Goal: Task Accomplishment & Management: Manage account settings

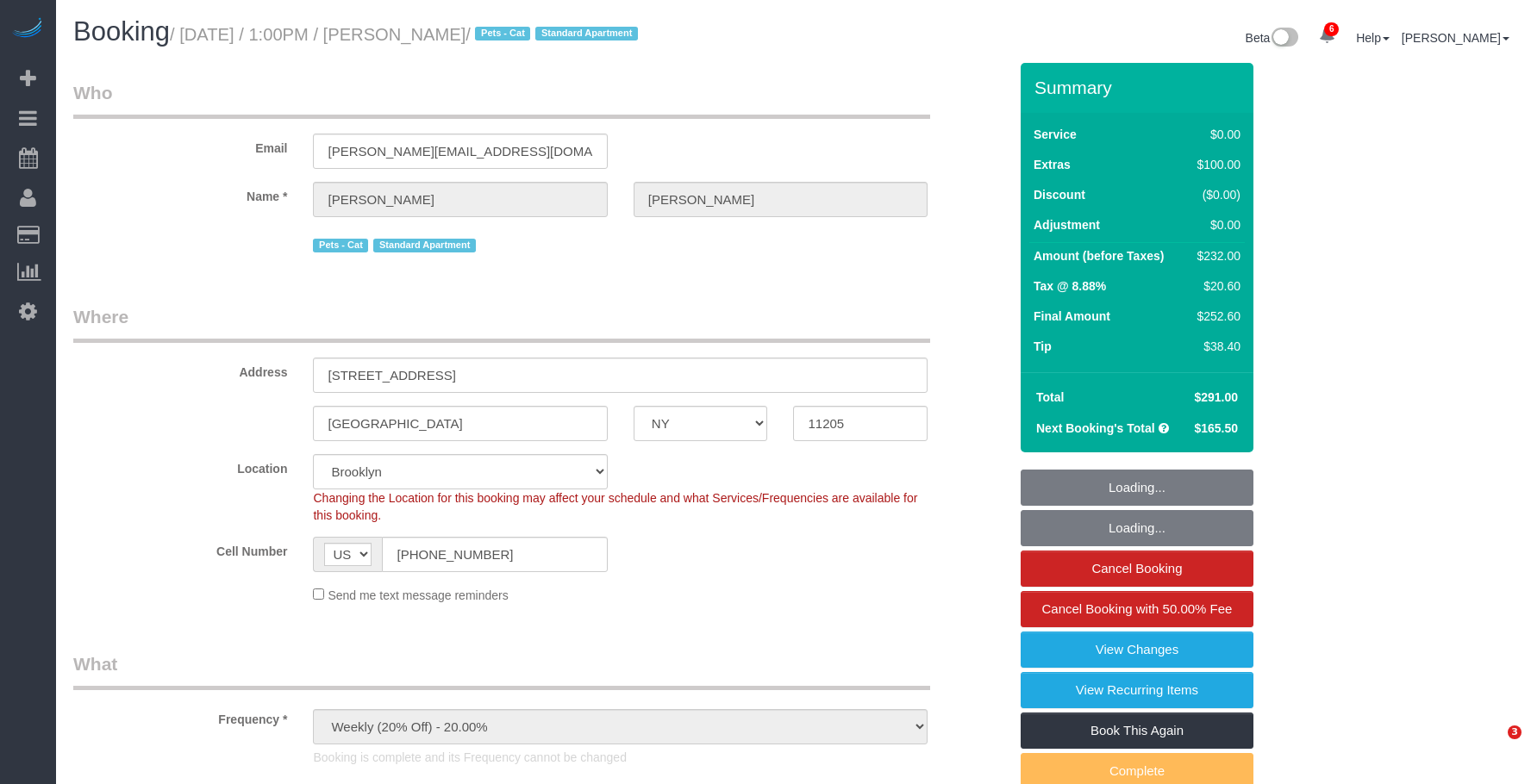
select select "NY"
select select "number:89"
select select "number:90"
select select "number:14"
select select "number:5"
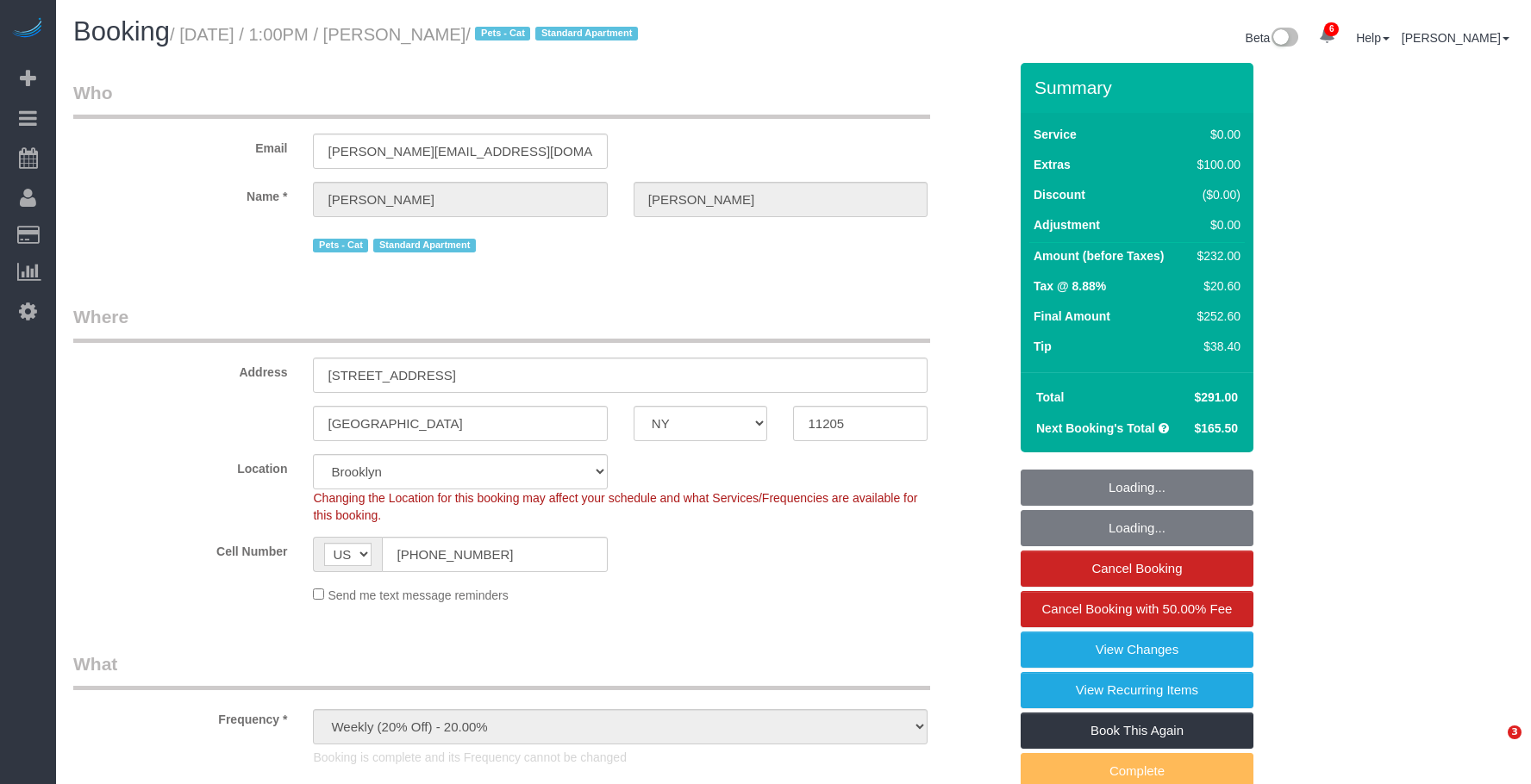
select select "object:1421"
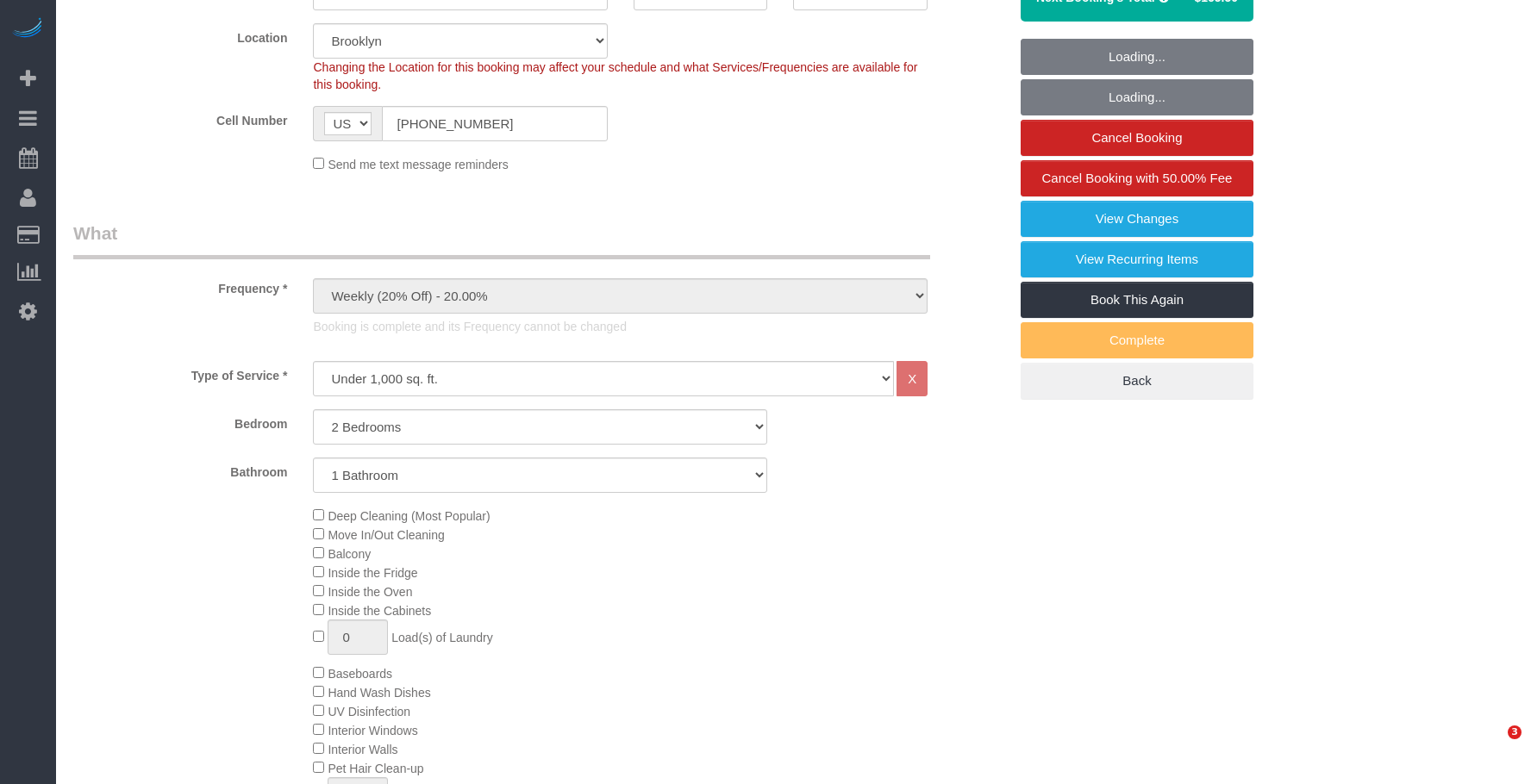
select select "spot1"
select select "2"
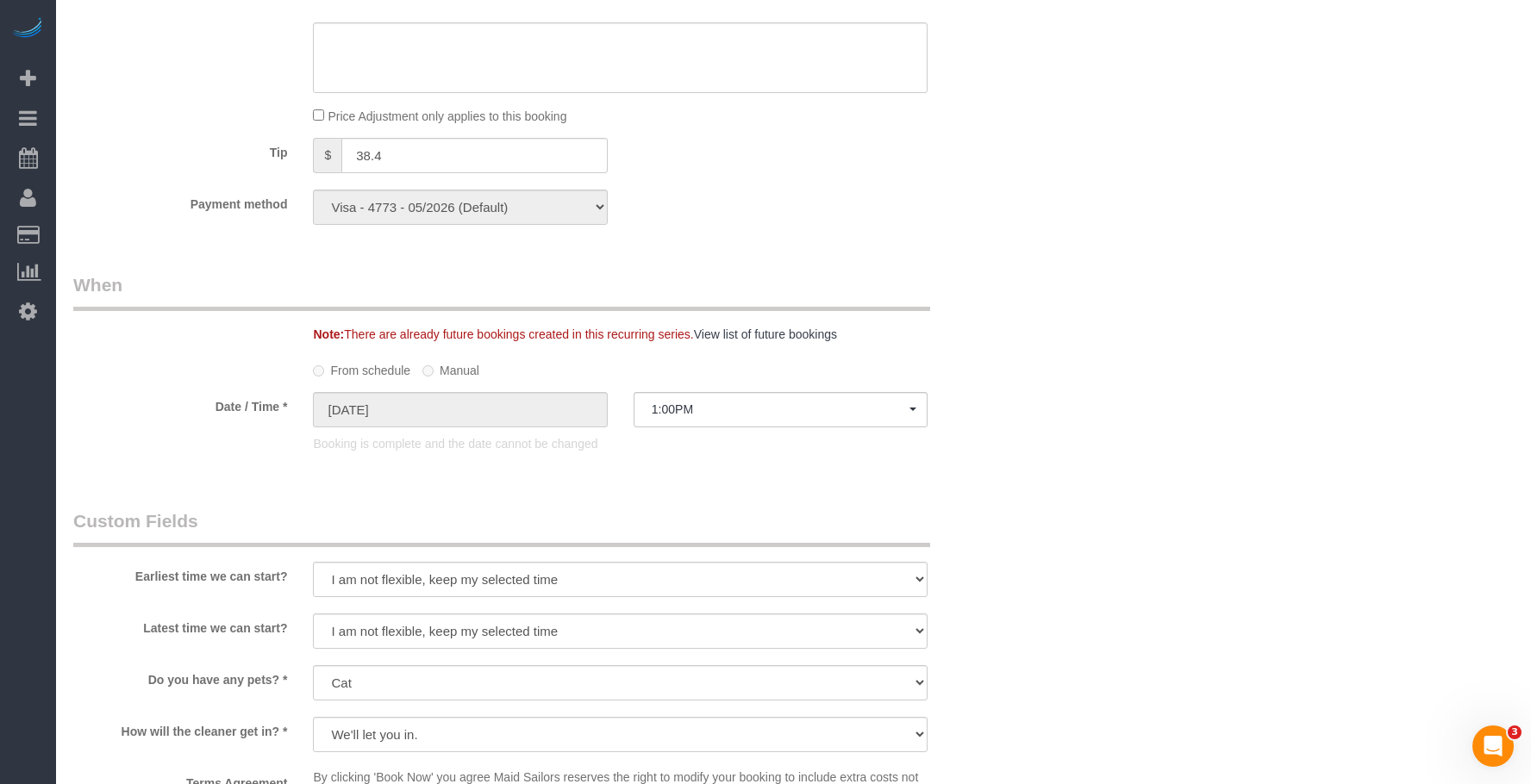
scroll to position [1206, 0]
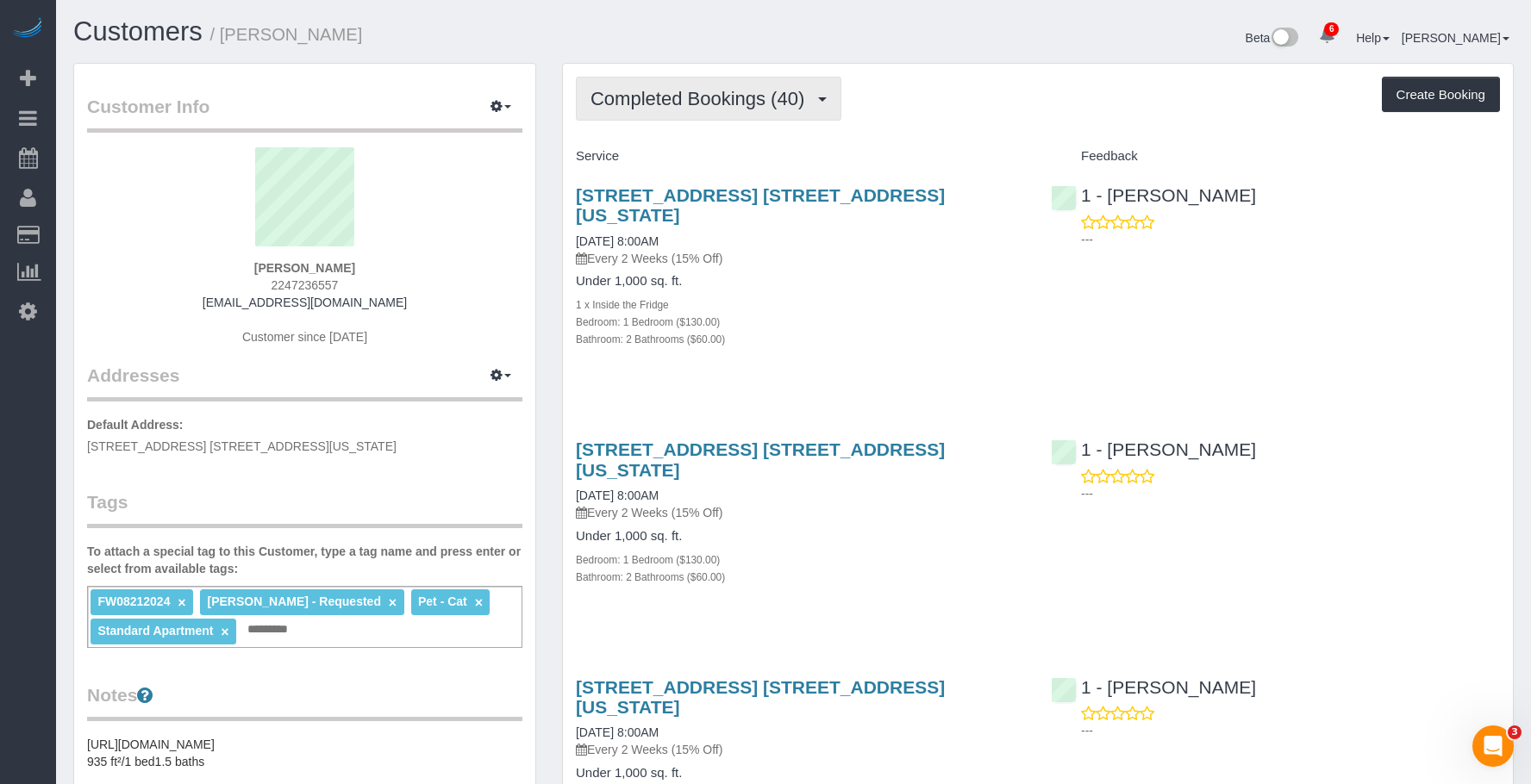
drag, startPoint x: 700, startPoint y: 107, endPoint x: 677, endPoint y: 150, distance: 48.8
click at [701, 106] on span "Completed Bookings (40)" at bounding box center [701, 99] width 222 height 21
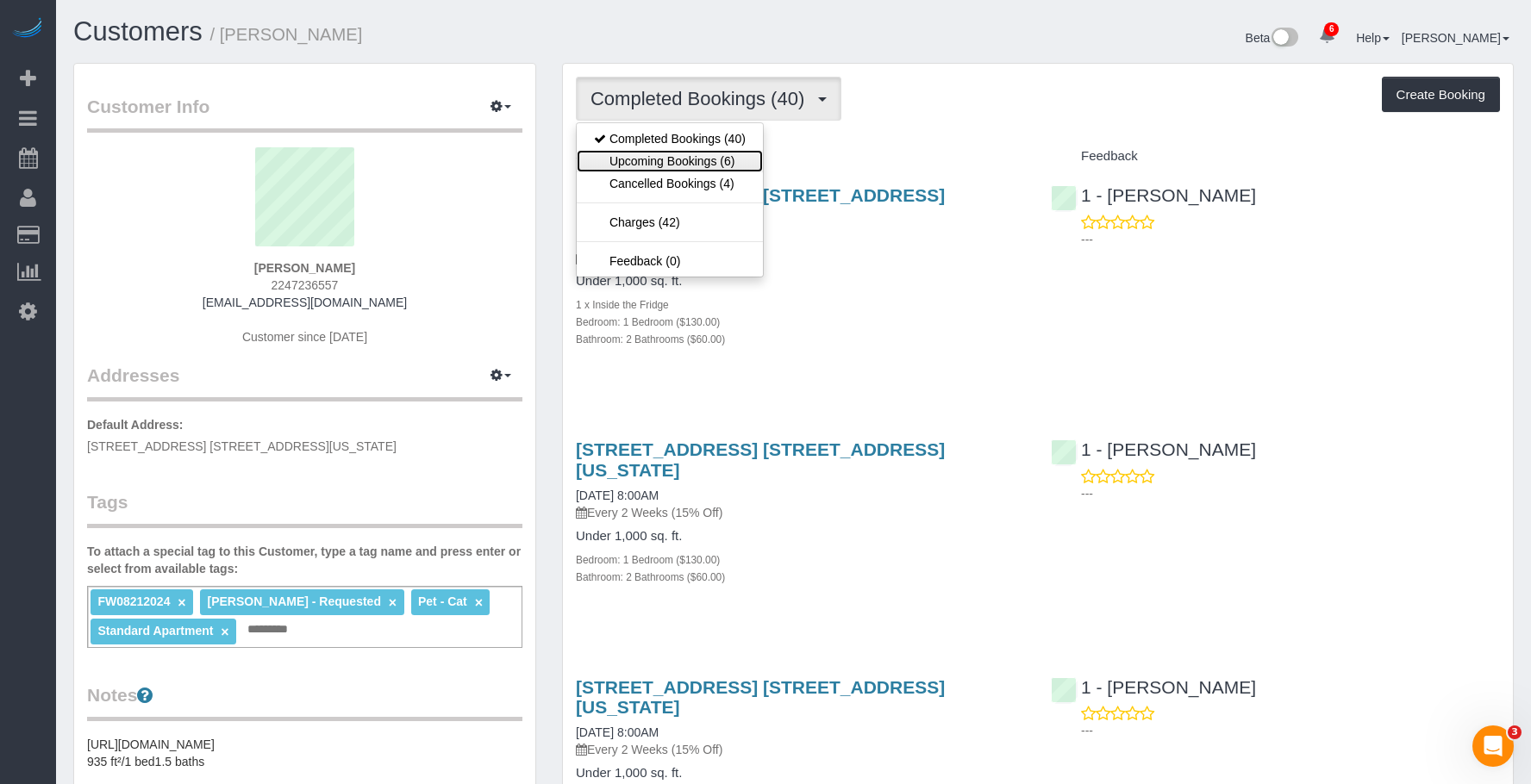
click at [684, 160] on link "Upcoming Bookings (6)" at bounding box center [669, 161] width 186 height 22
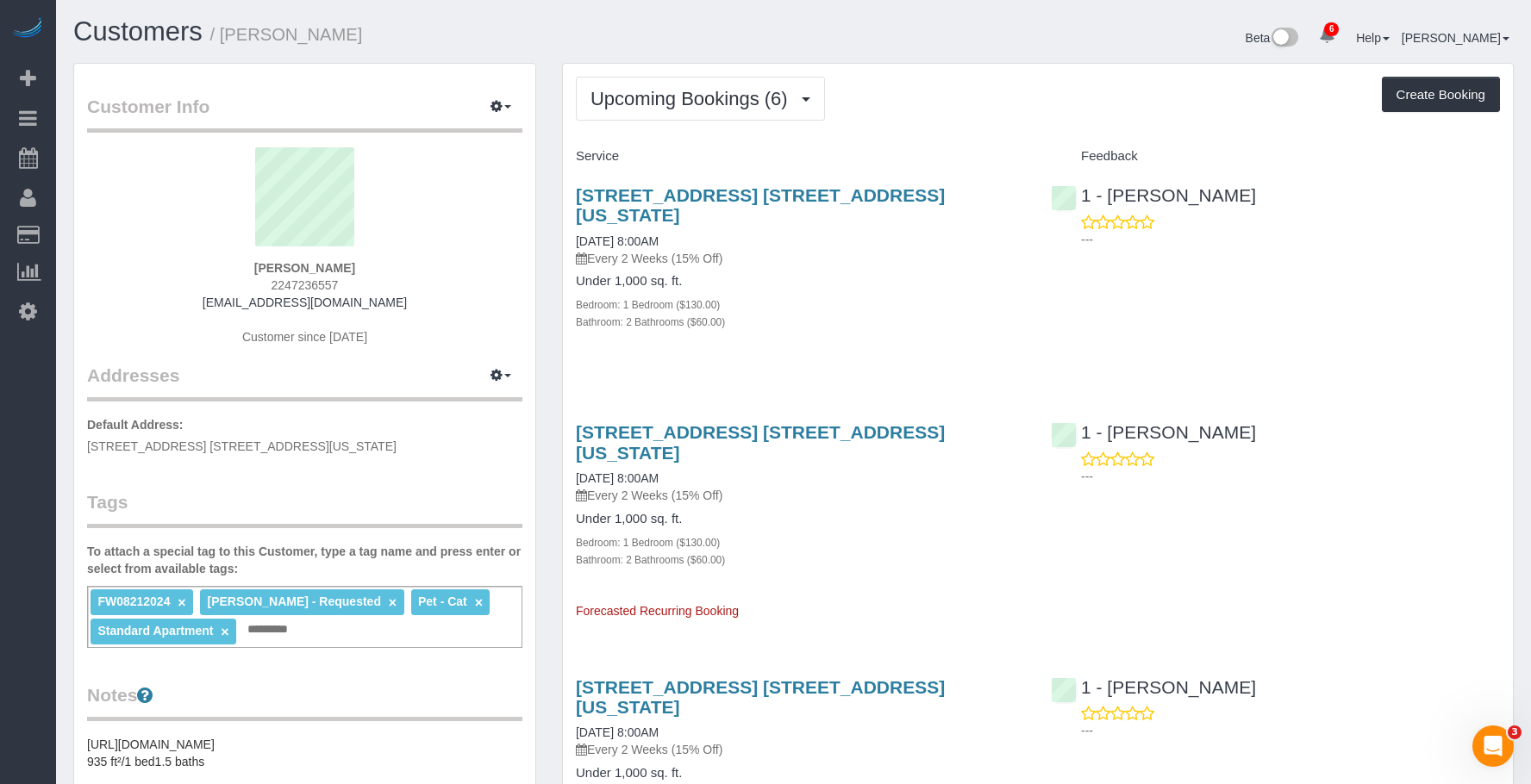
drag, startPoint x: 902, startPoint y: 250, endPoint x: 1503, endPoint y: 236, distance: 601.2
click at [905, 251] on div "265 East 66th Street, Apt. 26a, New York, NY 10065 08/21/2025 8:00AM Every 2 We…" at bounding box center [800, 268] width 475 height 194
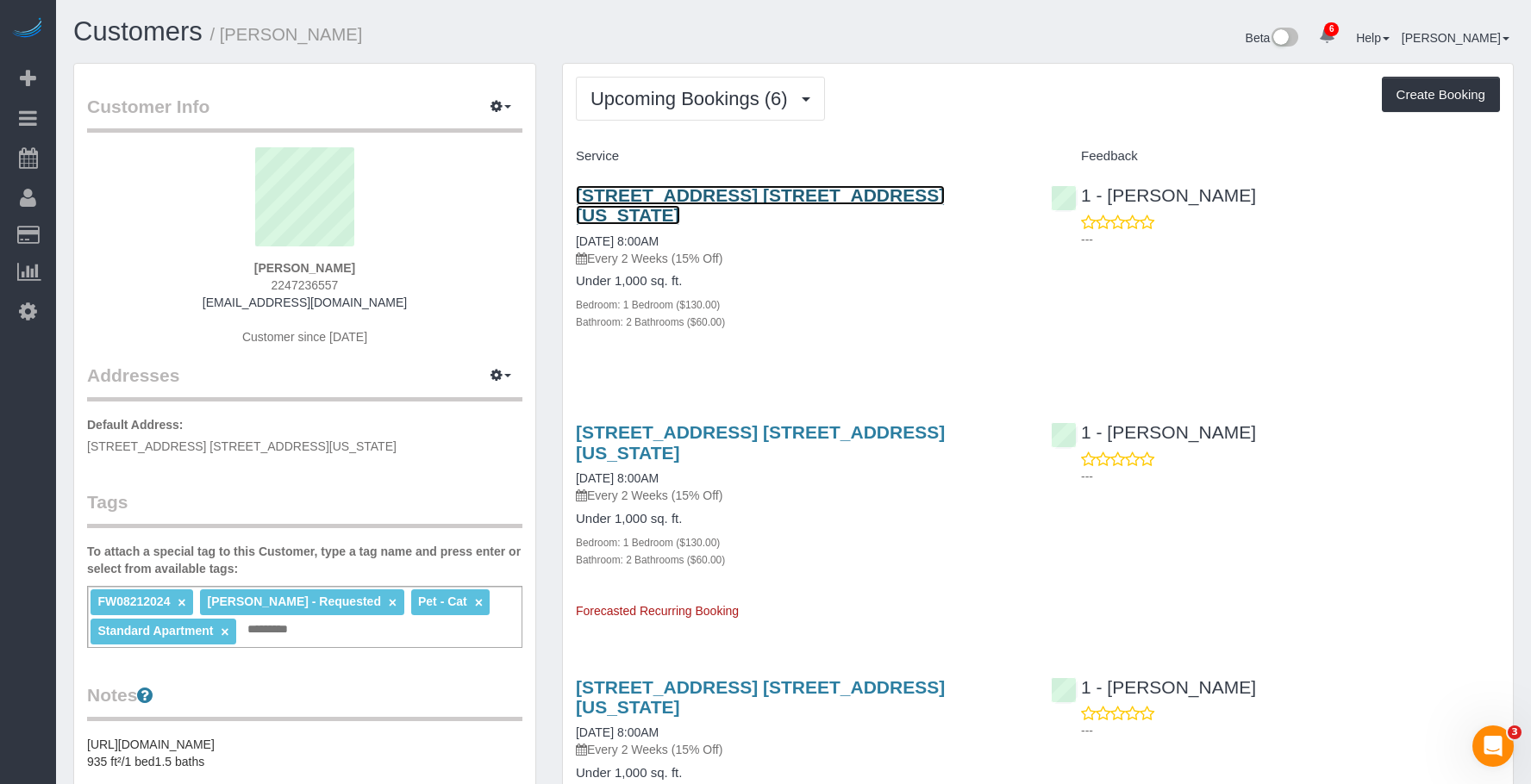
click at [711, 190] on link "265 East 66th Street, Apt. 26a, New York, NY 10065" at bounding box center [760, 204] width 369 height 40
click at [710, 190] on link "265 East 66th Street, Apt. 26a, New York, NY 10065" at bounding box center [760, 204] width 369 height 40
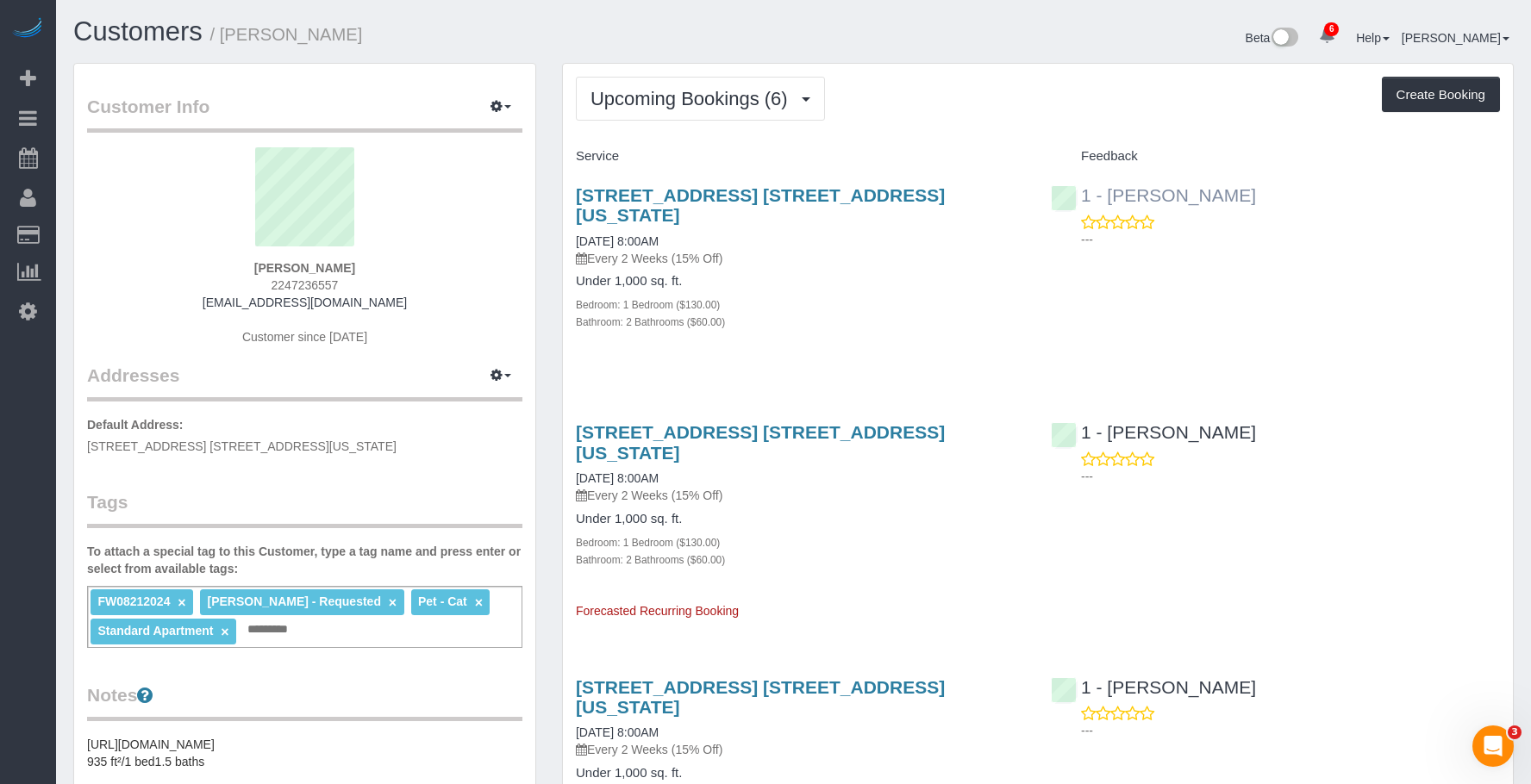
drag, startPoint x: 1195, startPoint y: 191, endPoint x: 1110, endPoint y: 193, distance: 85.0
click at [1110, 193] on div "1 - John Harris ---" at bounding box center [1275, 212] width 475 height 84
copy link "John Harris"
click at [665, 86] on button "Upcoming Bookings (6)" at bounding box center [701, 98] width 249 height 44
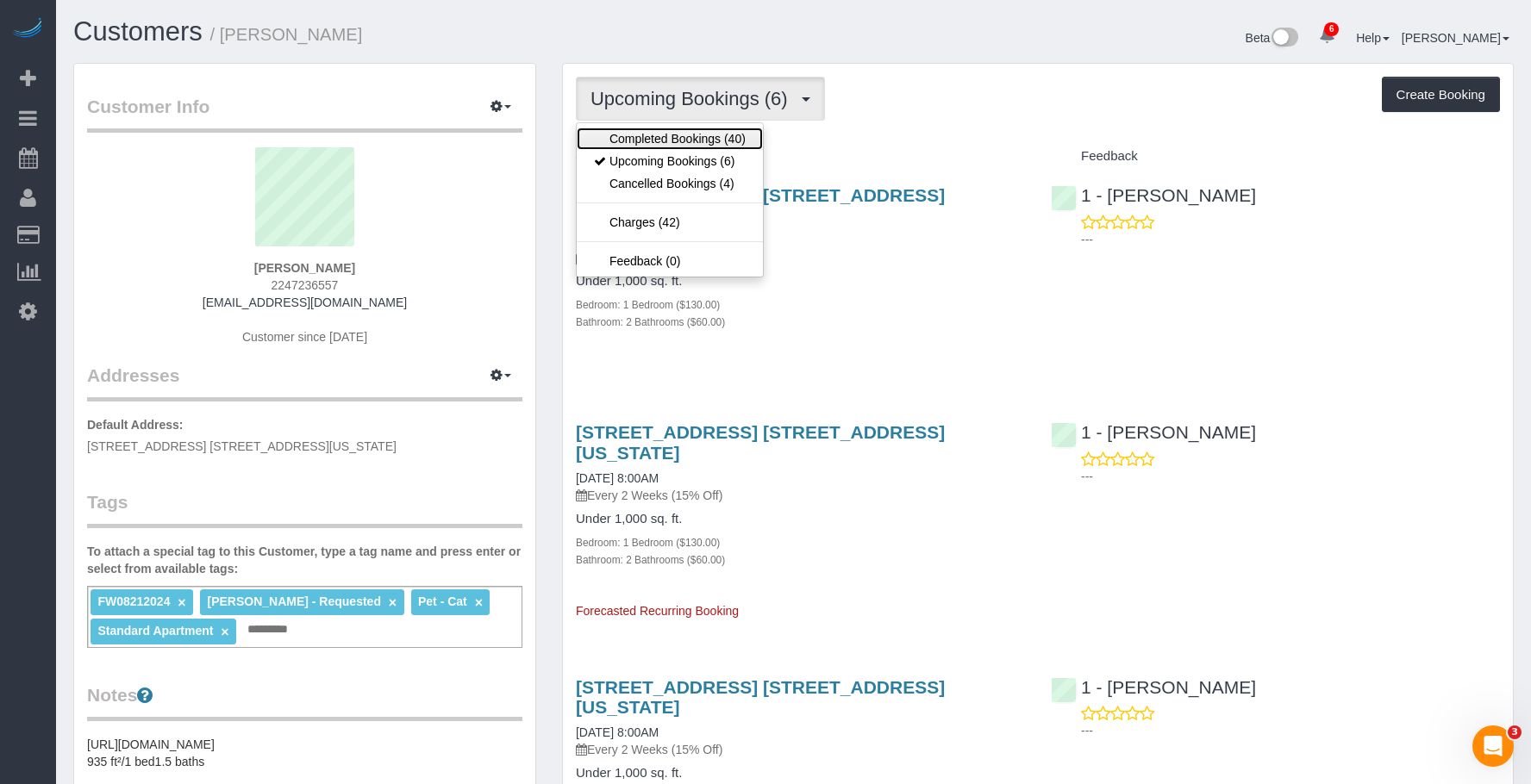
click at [632, 133] on link "Completed Bookings (40)" at bounding box center [669, 138] width 186 height 22
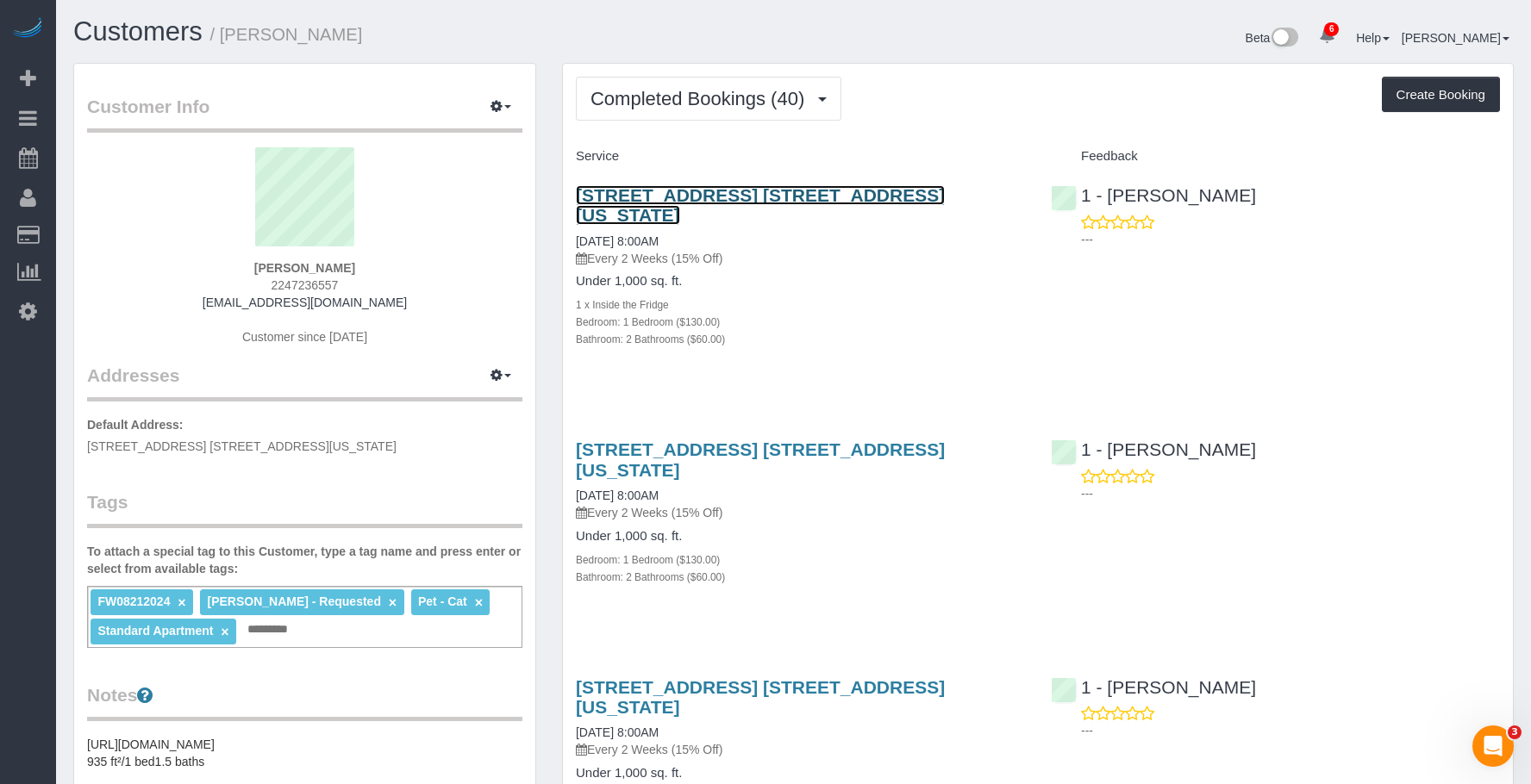
click at [672, 197] on link "265 East 66th Street, Apt. 26a, New York, NY 10065" at bounding box center [760, 204] width 369 height 40
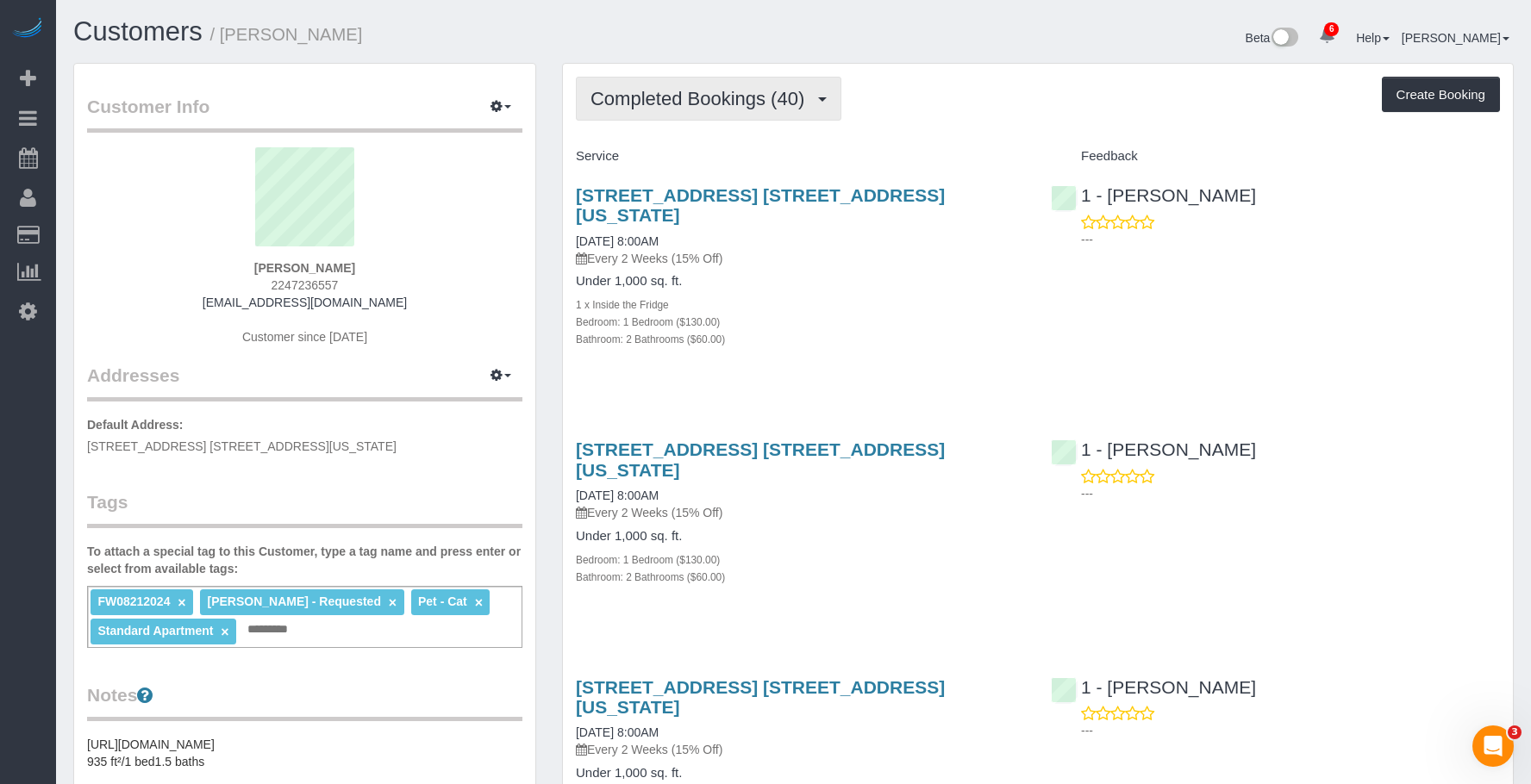
click at [673, 100] on span "Completed Bookings (40)" at bounding box center [701, 99] width 222 height 21
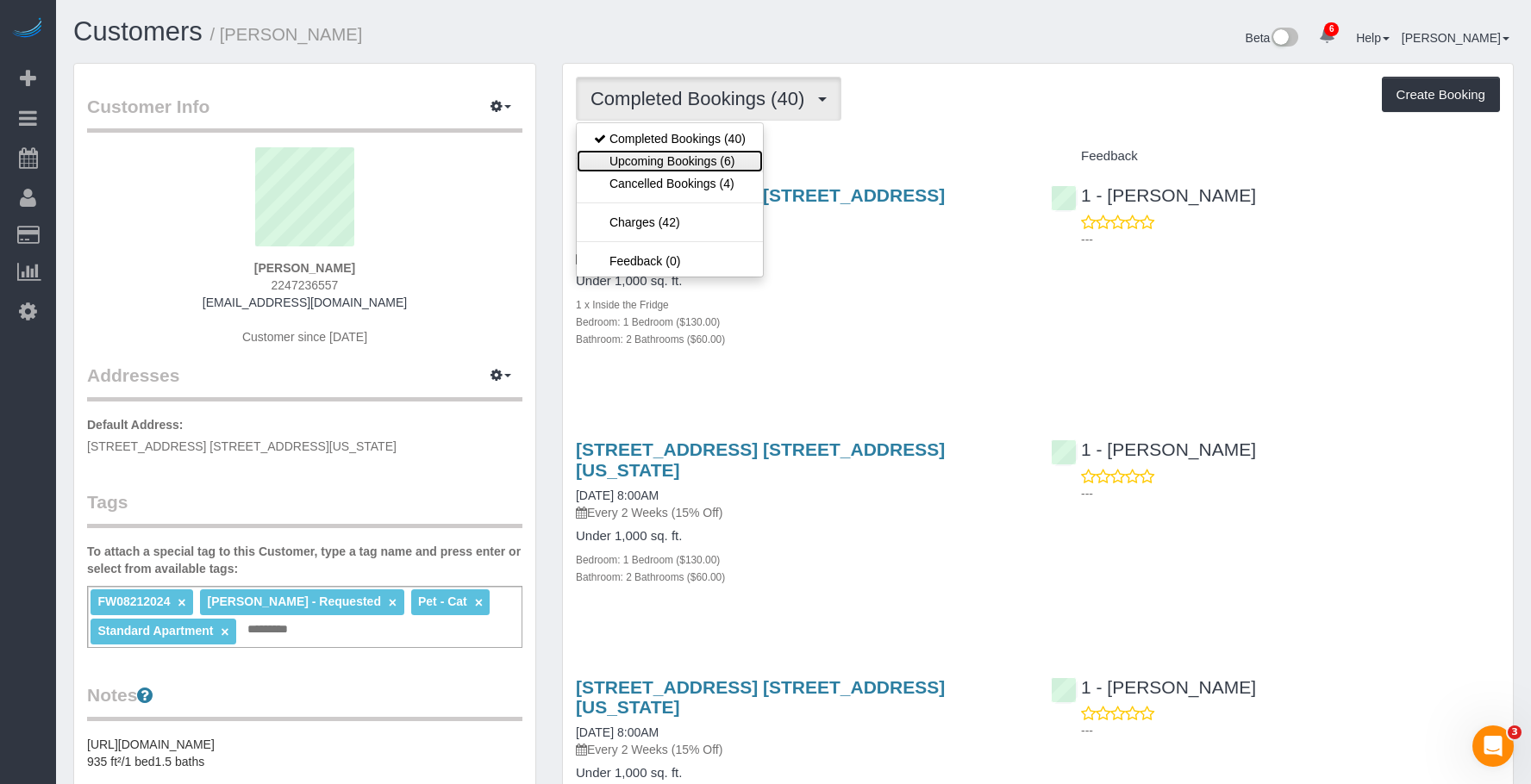
click at [673, 157] on link "Upcoming Bookings (6)" at bounding box center [669, 161] width 186 height 22
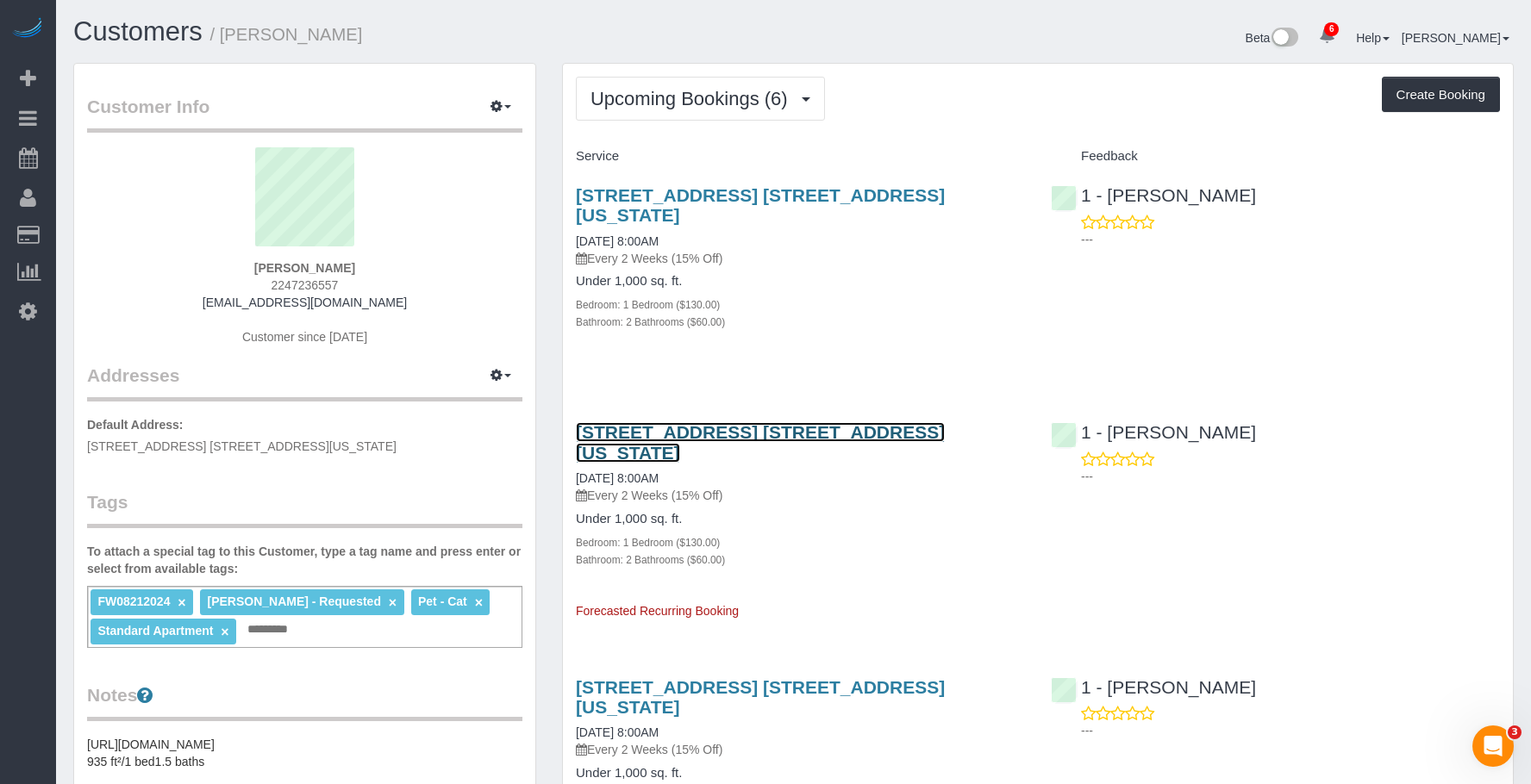
click at [886, 422] on link "265 East 66th Street, Apt. 26a, New York, NY 10065" at bounding box center [760, 442] width 369 height 40
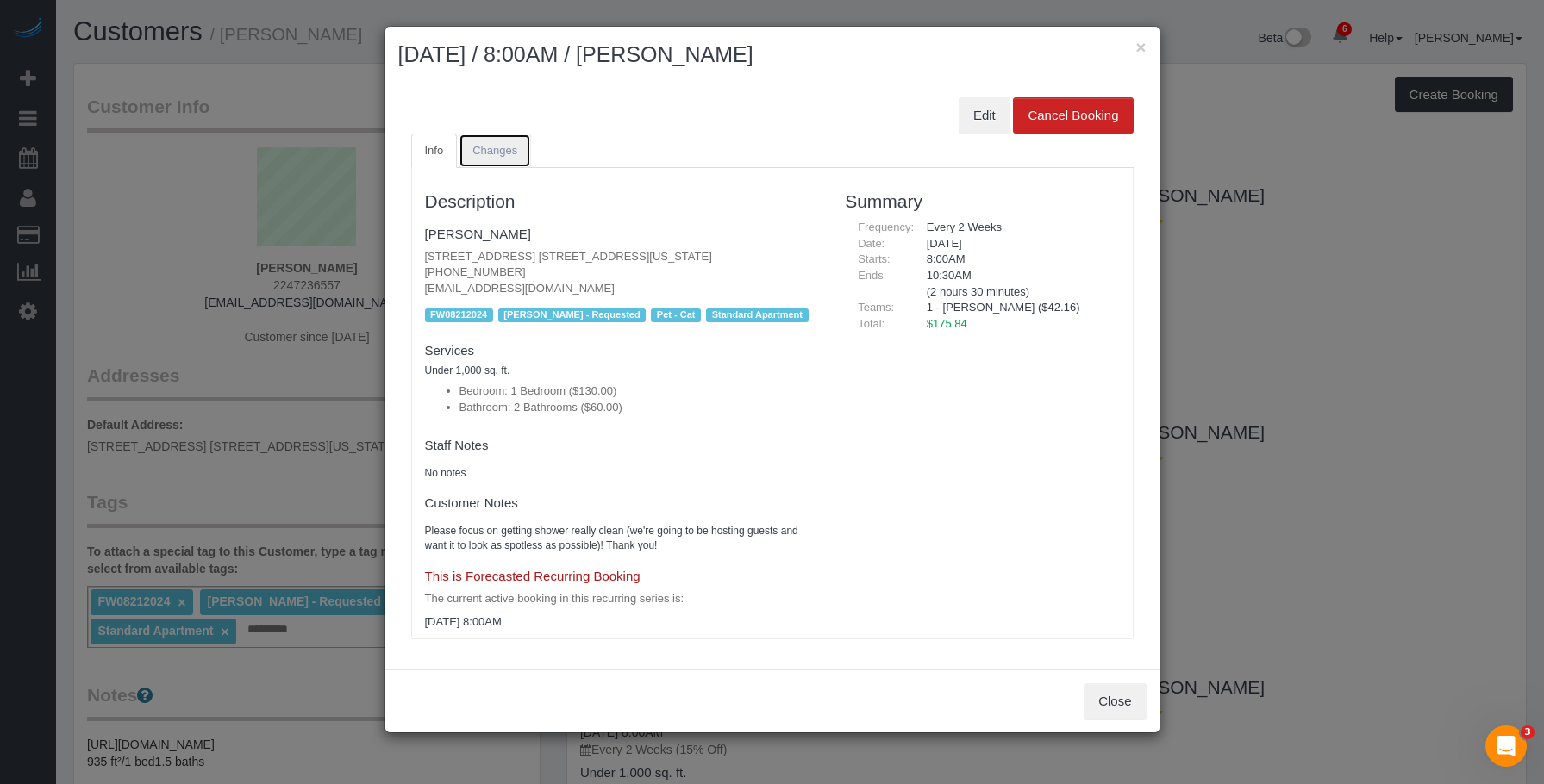
click at [494, 148] on span "Changes" at bounding box center [495, 150] width 44 height 13
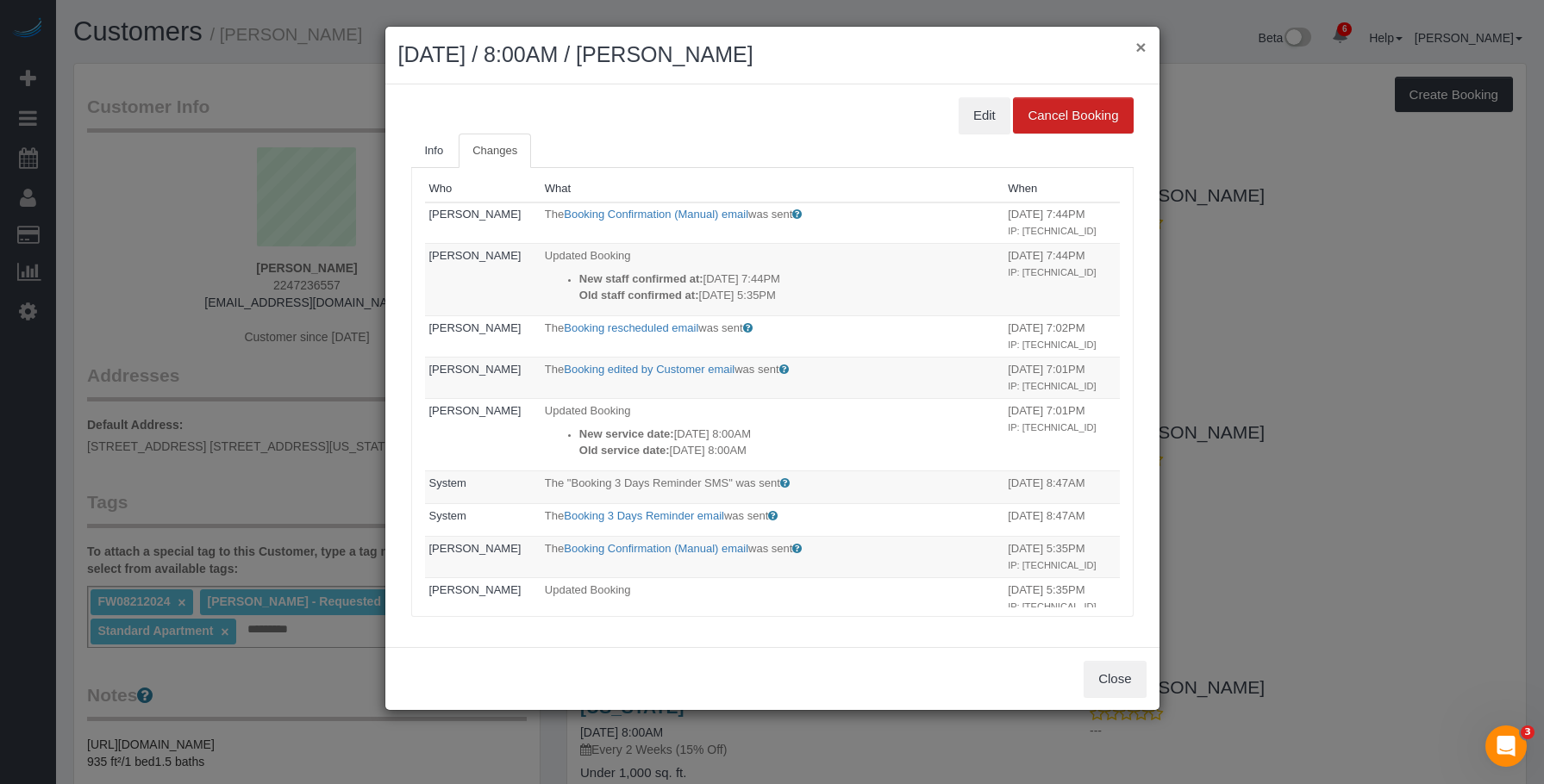
click at [1143, 49] on button "×" at bounding box center [1141, 47] width 11 height 18
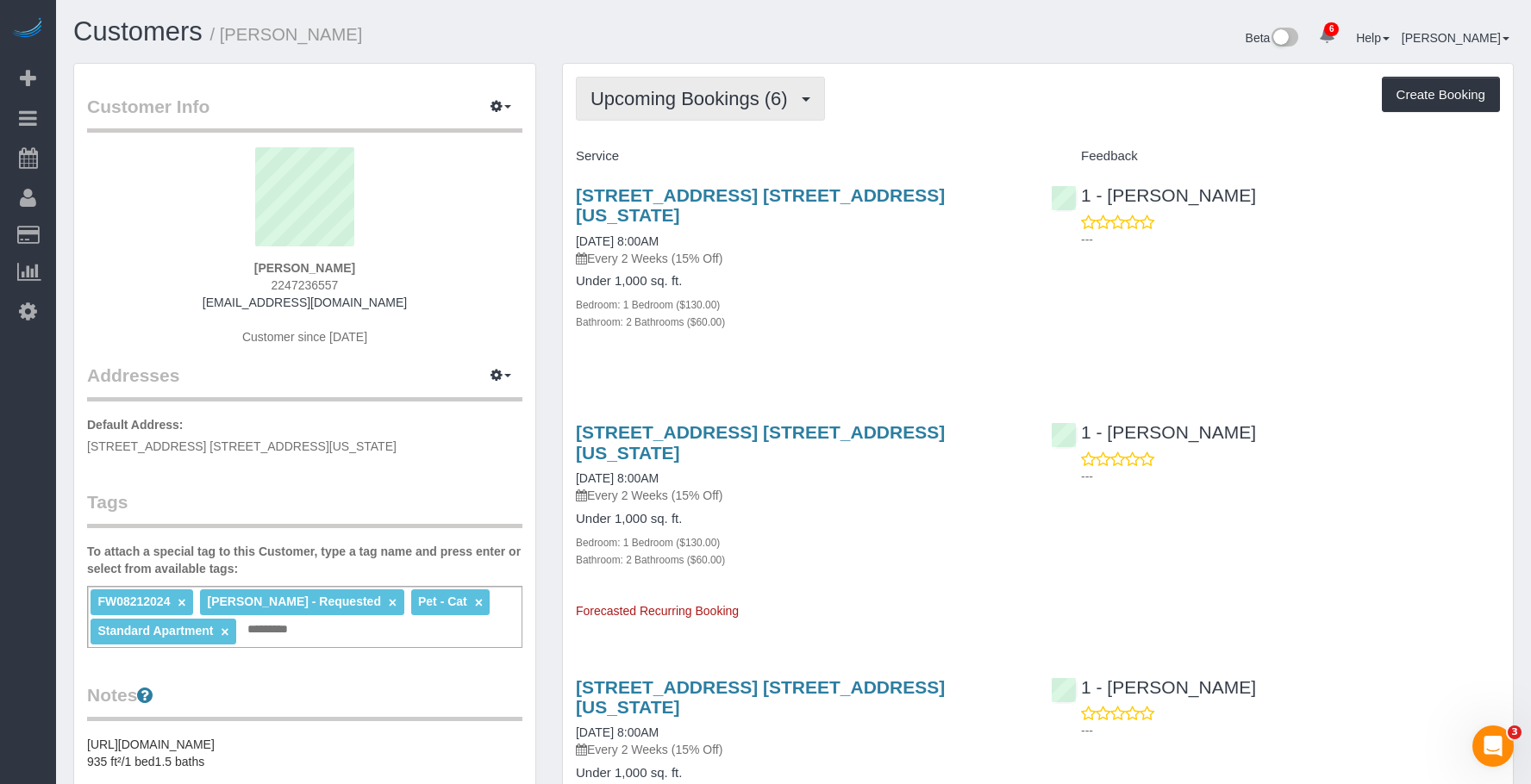
click at [680, 99] on span "Upcoming Bookings (6)" at bounding box center [693, 99] width 206 height 21
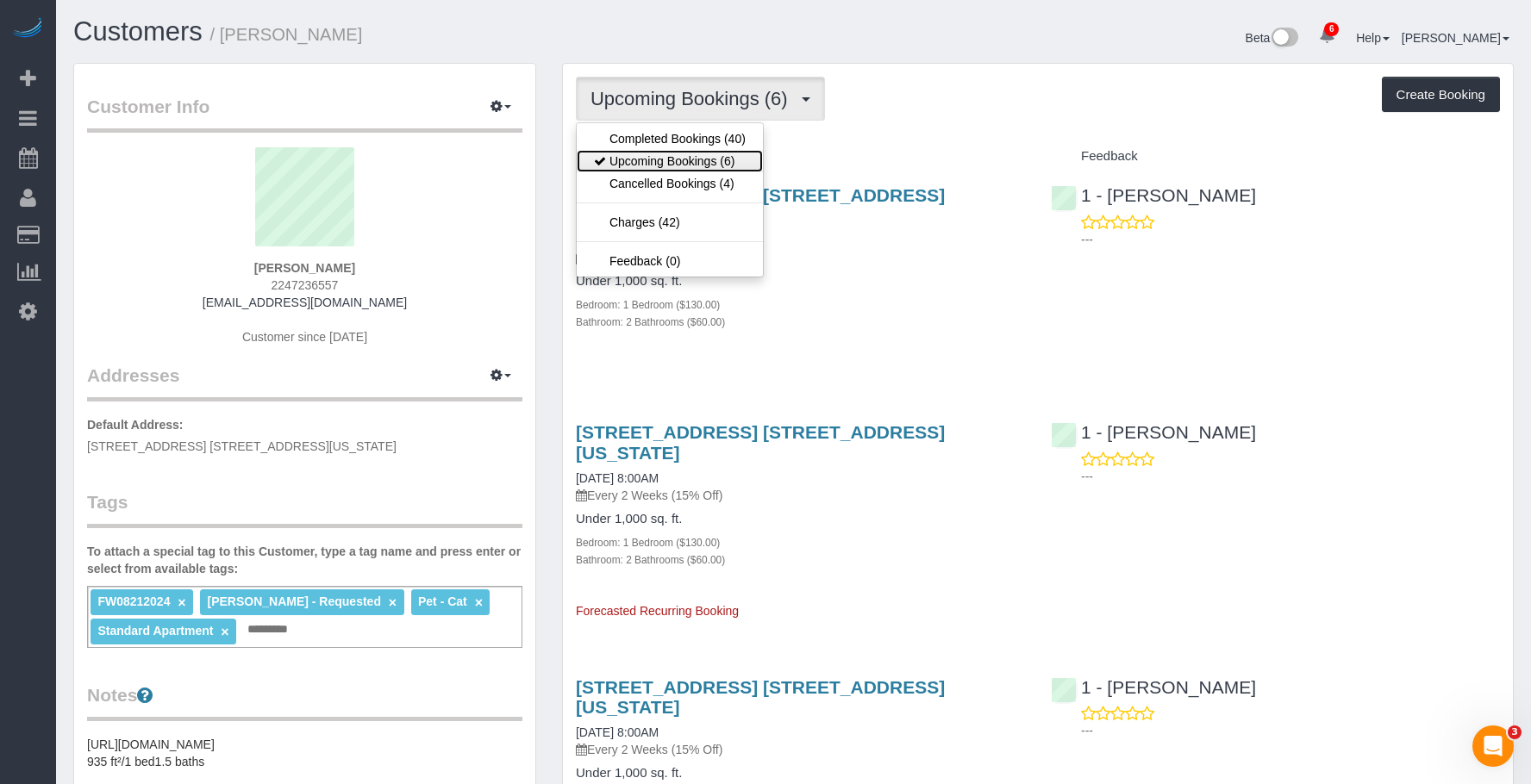
click at [648, 156] on link "Upcoming Bookings (6)" at bounding box center [669, 161] width 186 height 22
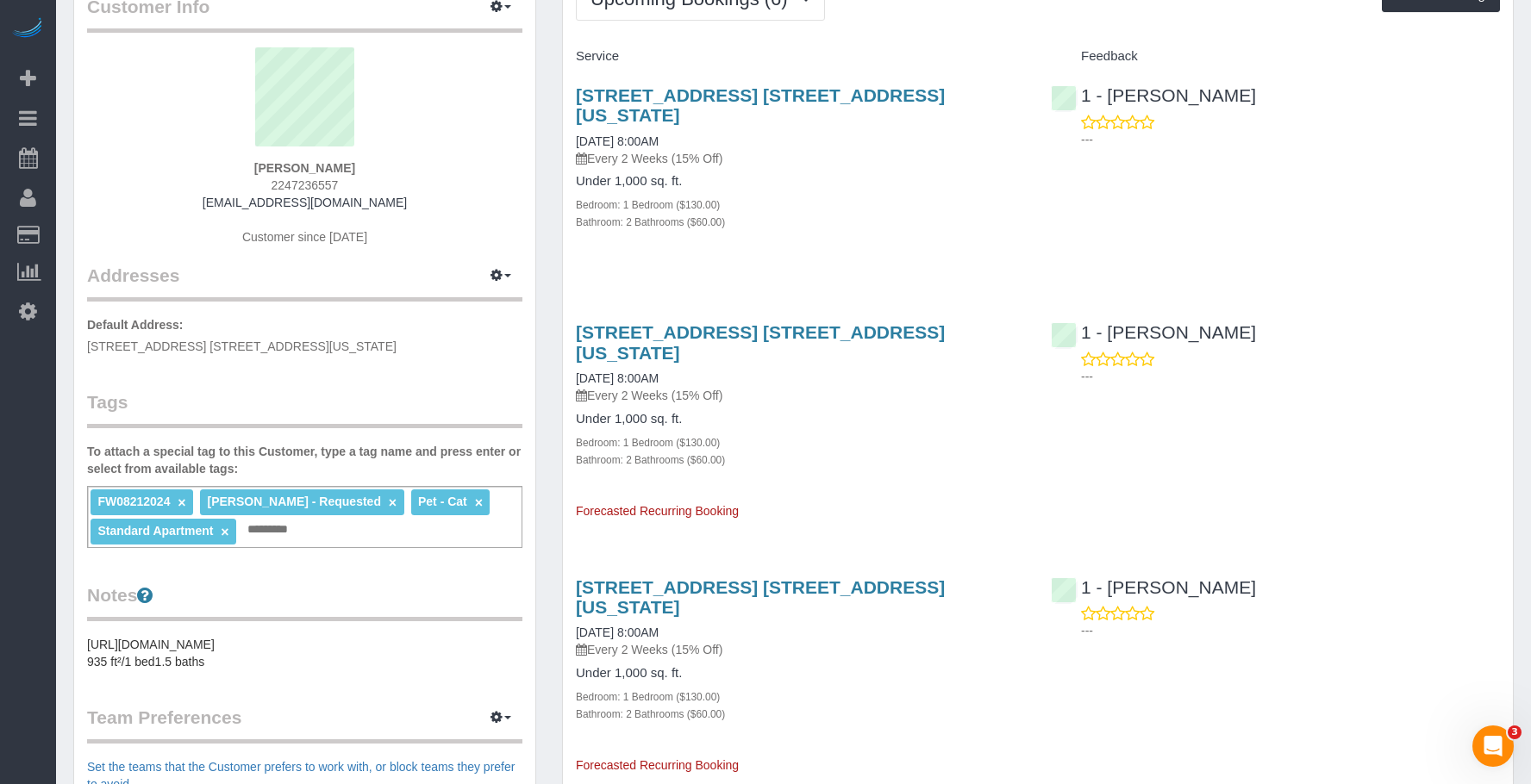
scroll to position [86, 0]
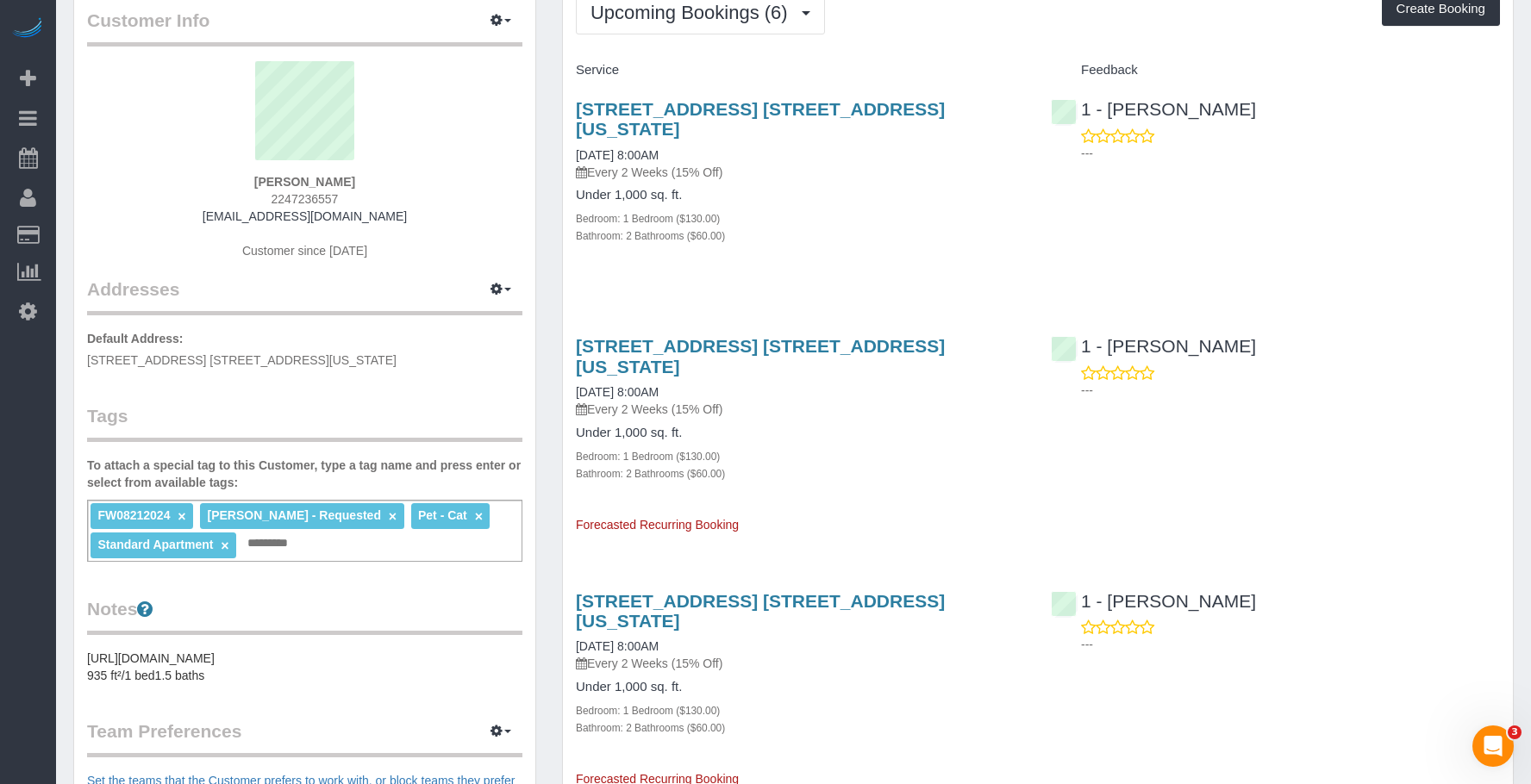
click at [896, 485] on div "265 East 66th Street, Apt. 26a, New York, NY 10065 09/04/2025 8:00AM Every 2 We…" at bounding box center [800, 428] width 475 height 212
click at [936, 465] on div "Bathroom: 2 Bathrooms ($60.00)" at bounding box center [800, 473] width 449 height 17
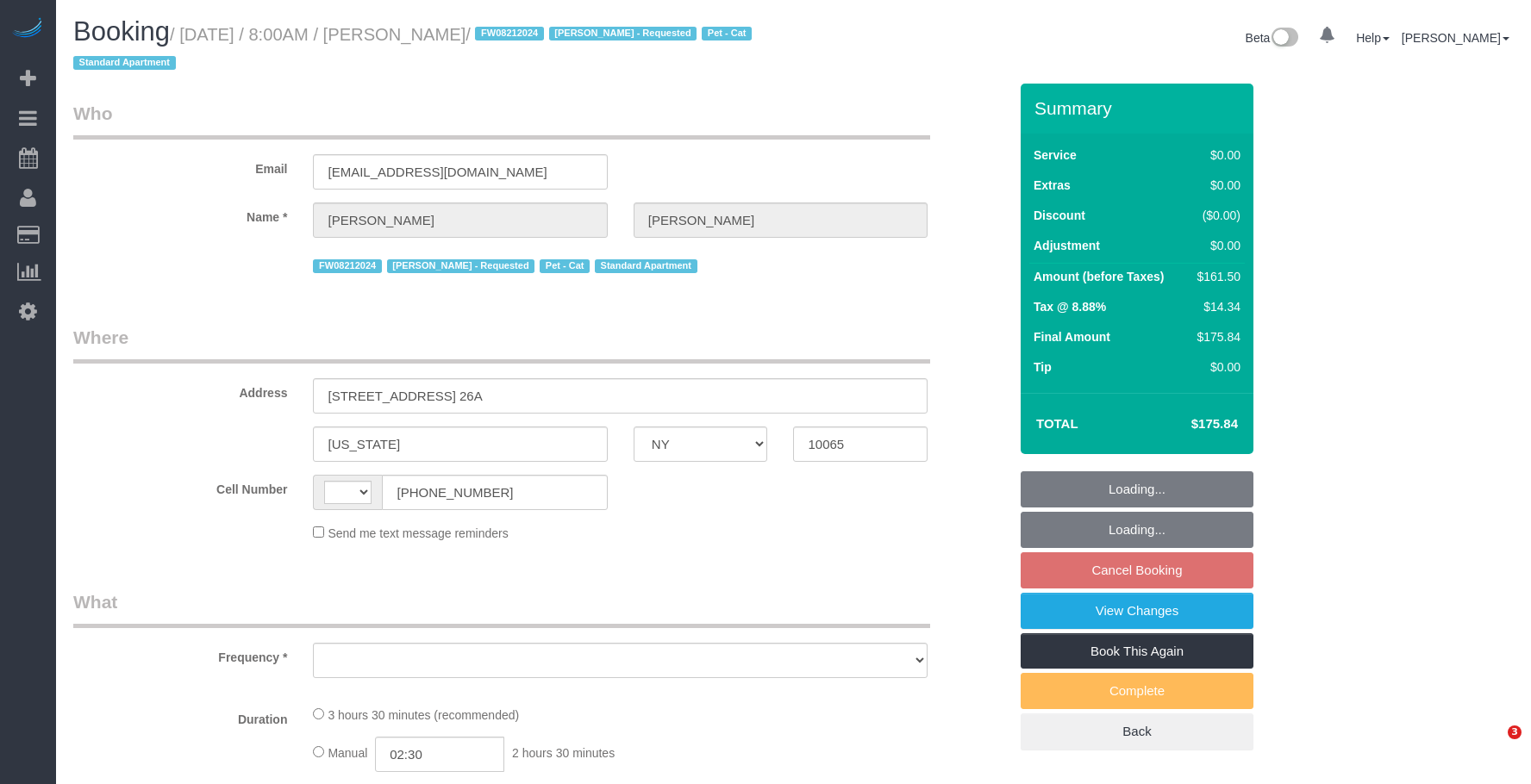
select select "NY"
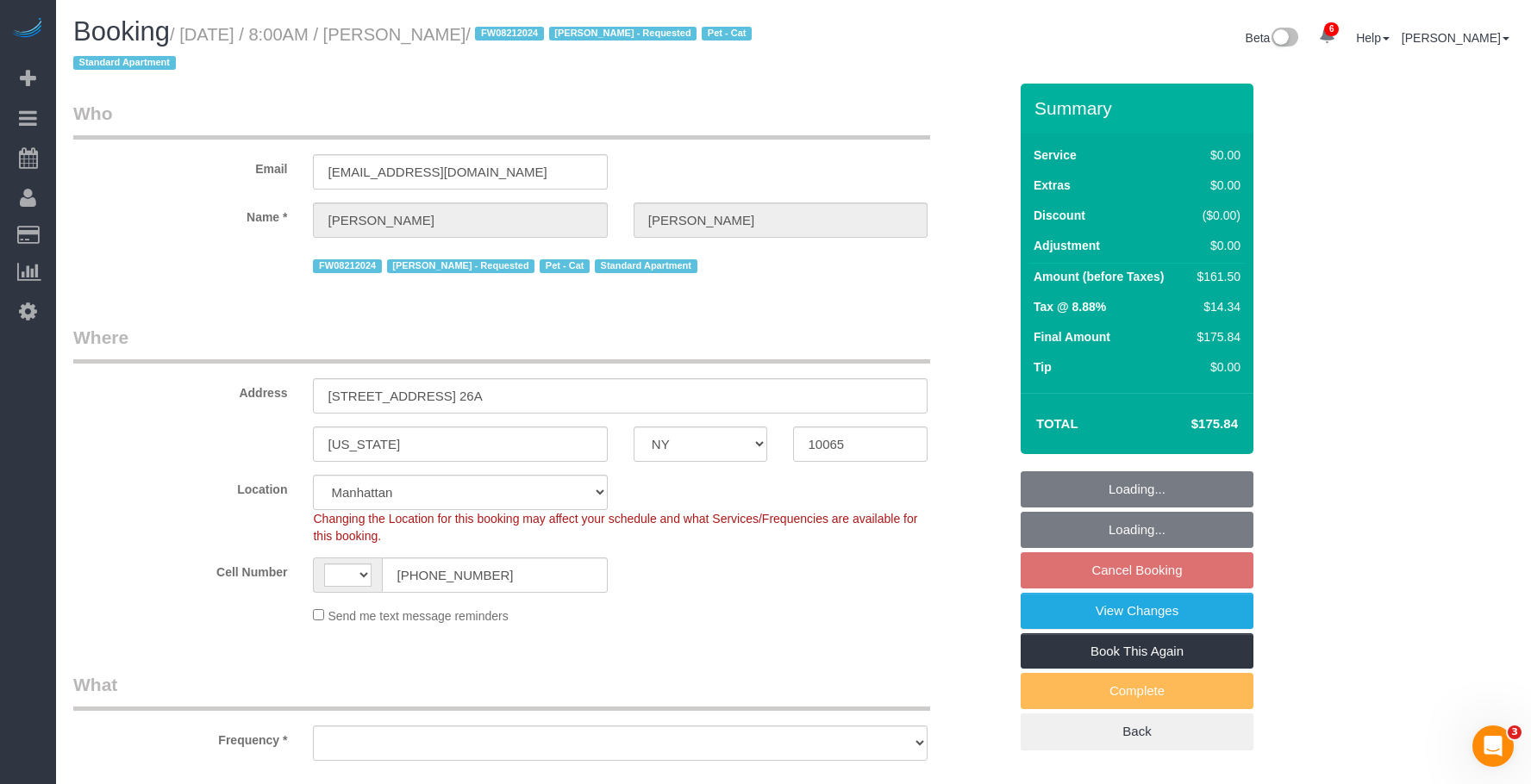
select select "string:stripe-pm_1O8DDd4VGloSiKo7NGP2DvIM"
select select "string:[GEOGRAPHIC_DATA]"
select select "spot1"
select select "object:693"
select select "number:89"
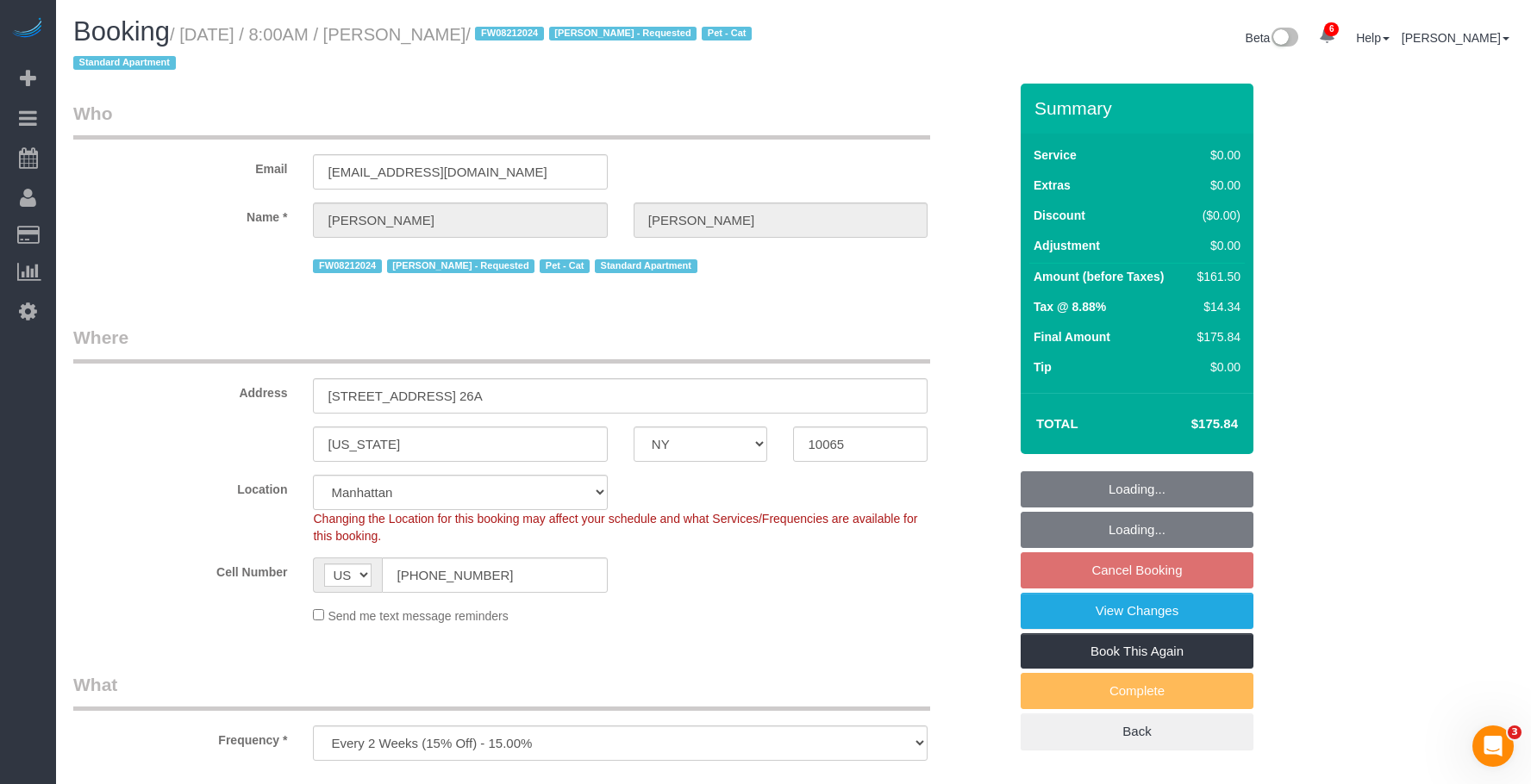
select select "number:90"
select select "number:15"
select select "number:7"
select select "1"
select select "2"
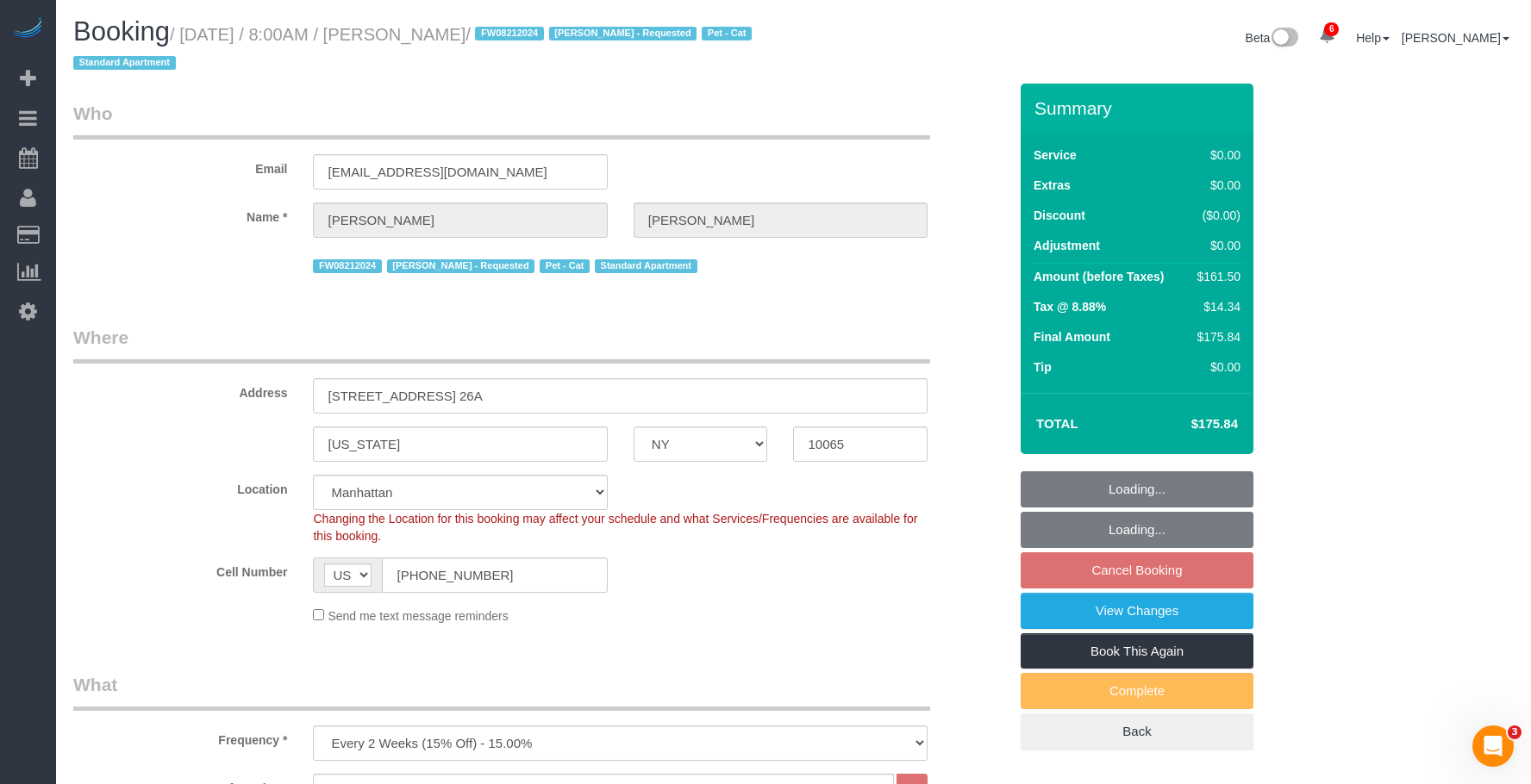
select select "object:1368"
select select "1"
select select "2"
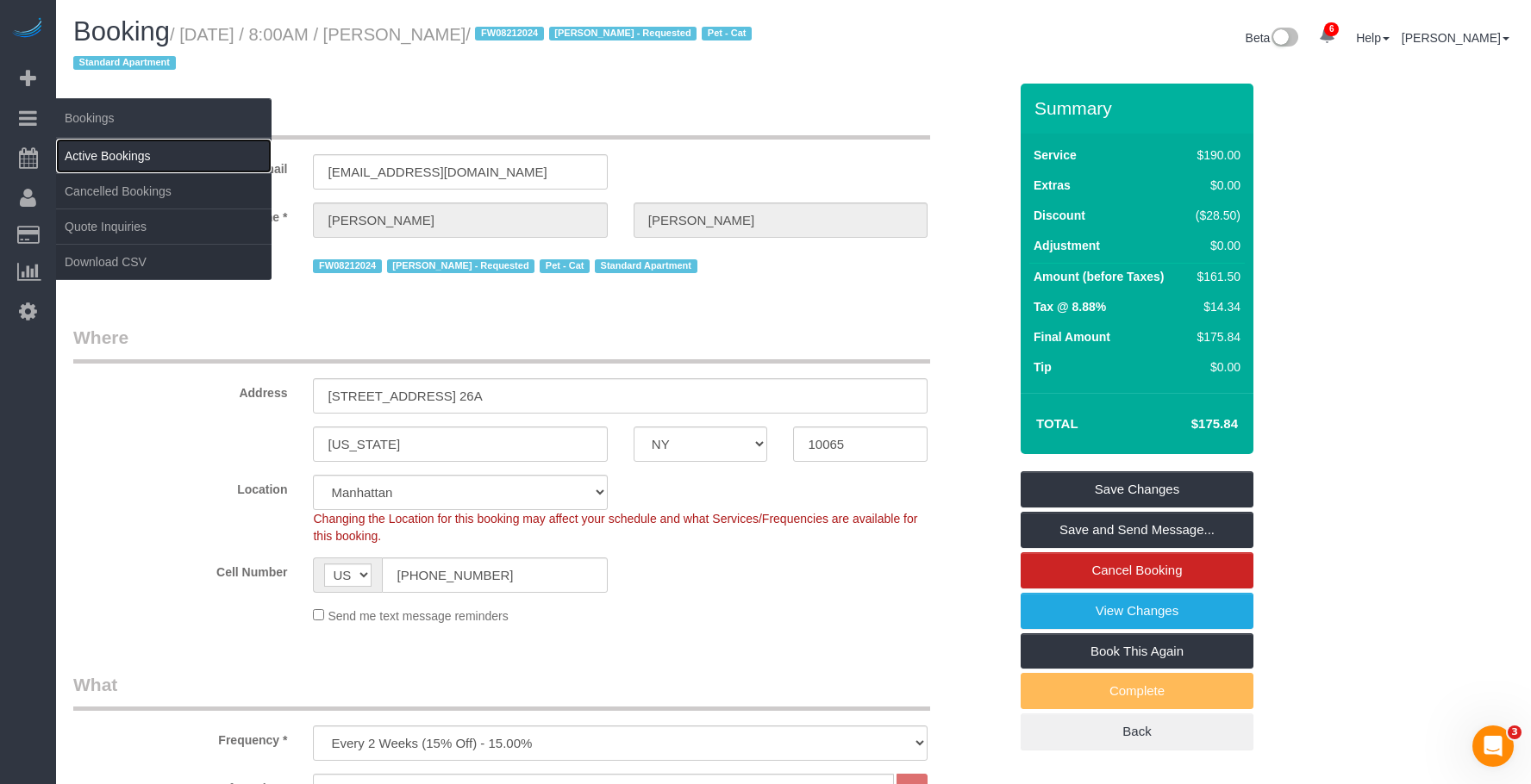
click at [132, 158] on link "Active Bookings" at bounding box center [164, 156] width 215 height 35
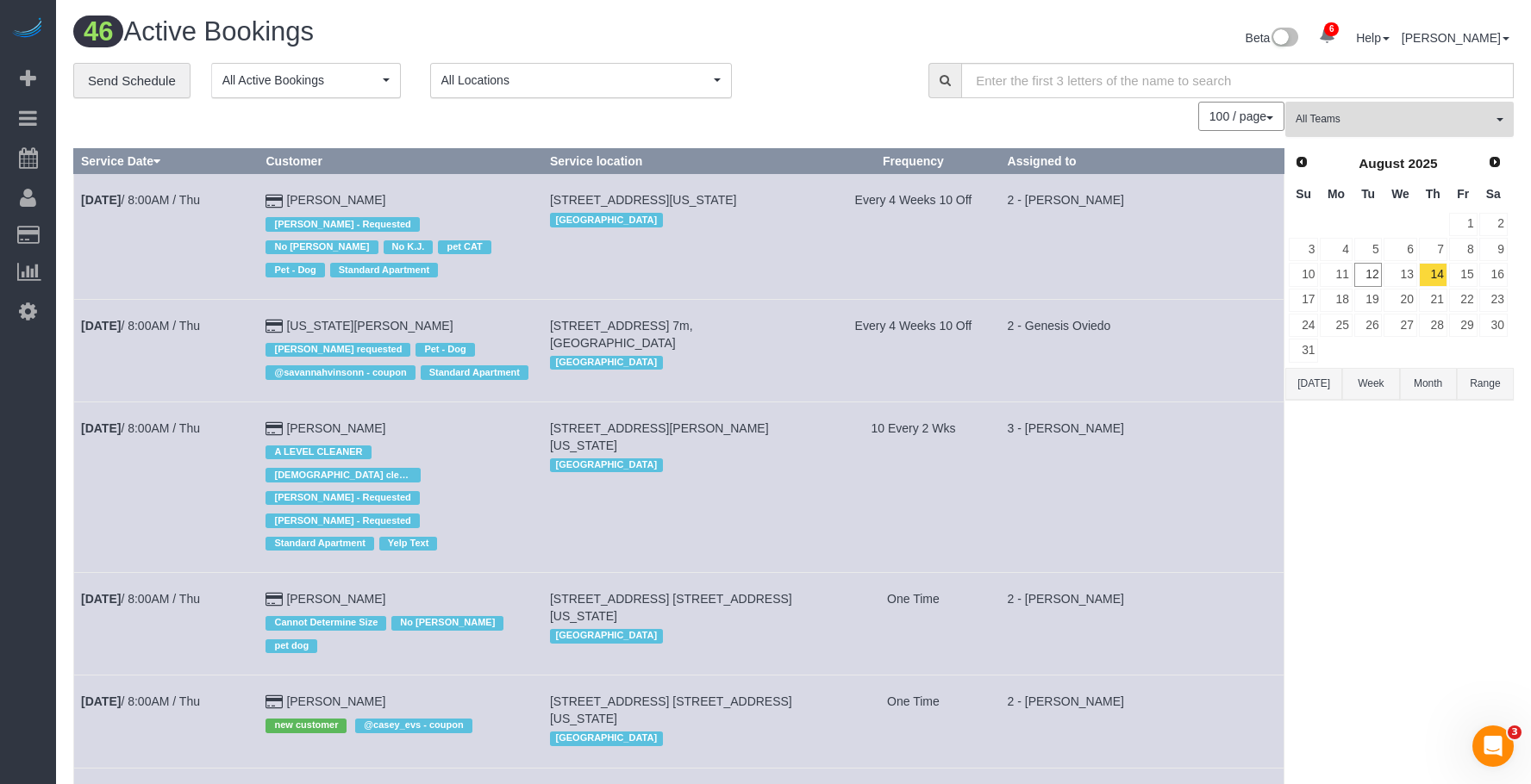
click at [1386, 112] on span "All Teams" at bounding box center [1393, 119] width 196 height 14
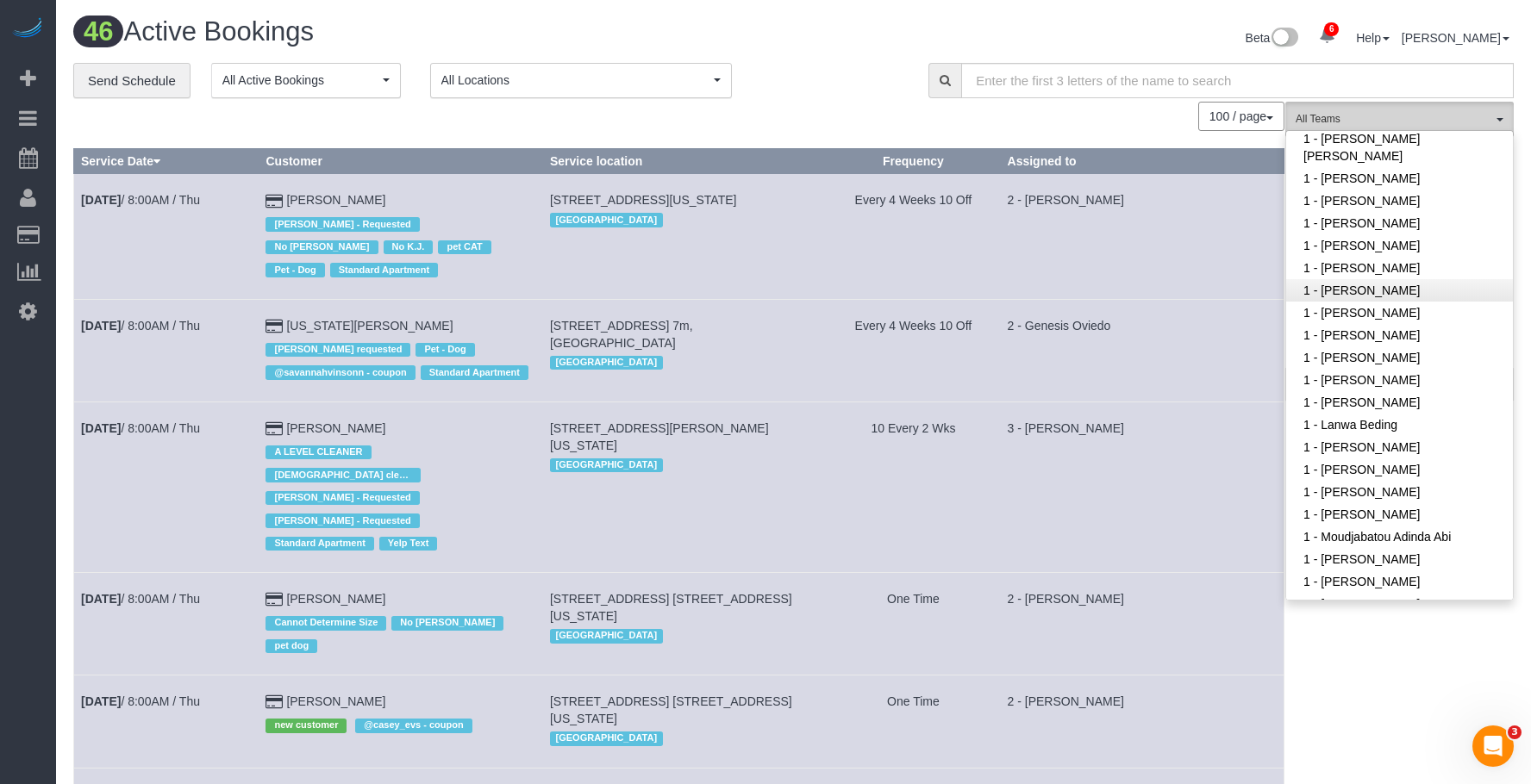
scroll to position [690, 0]
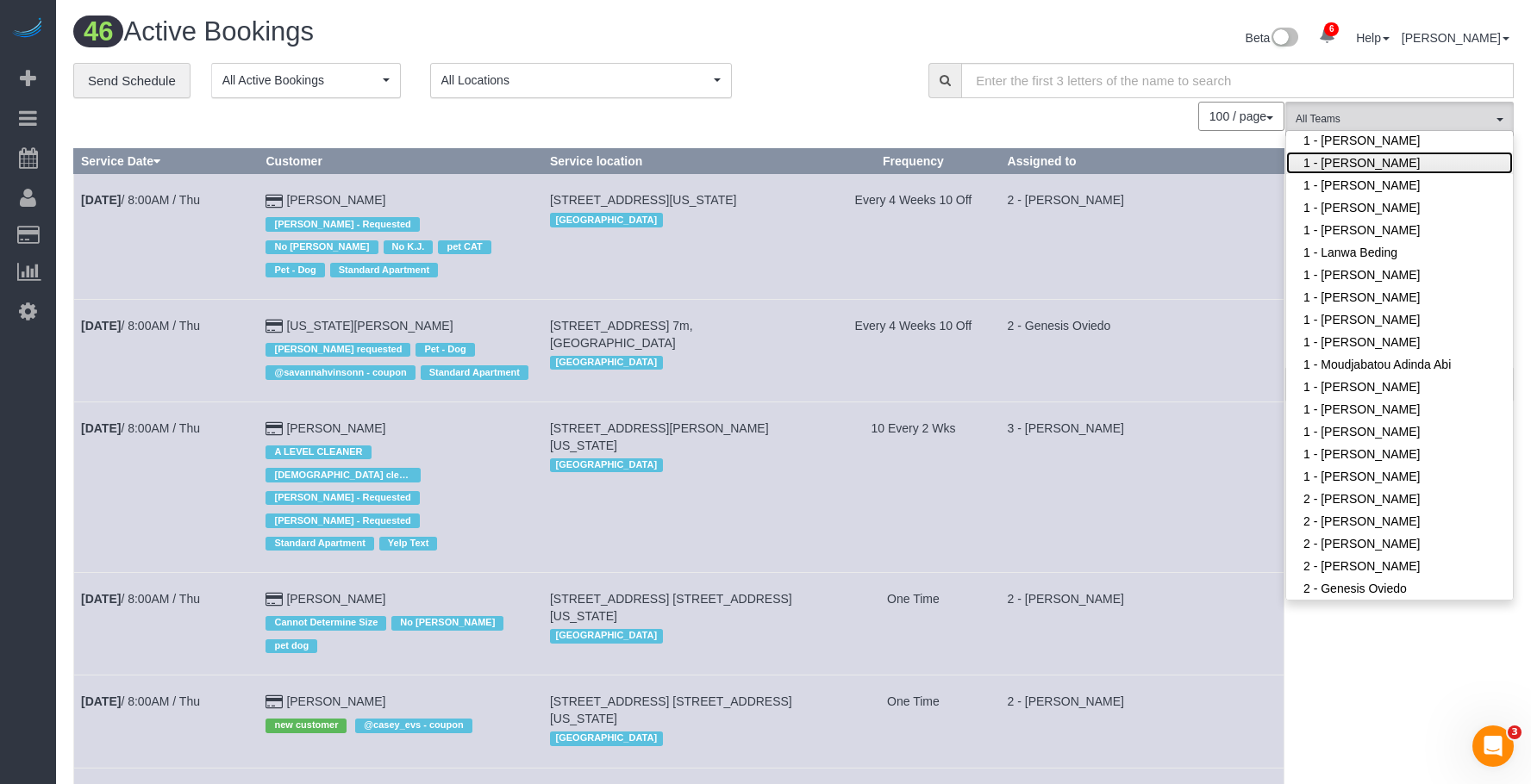
click at [1380, 164] on link "1 - [PERSON_NAME]" at bounding box center [1399, 163] width 227 height 22
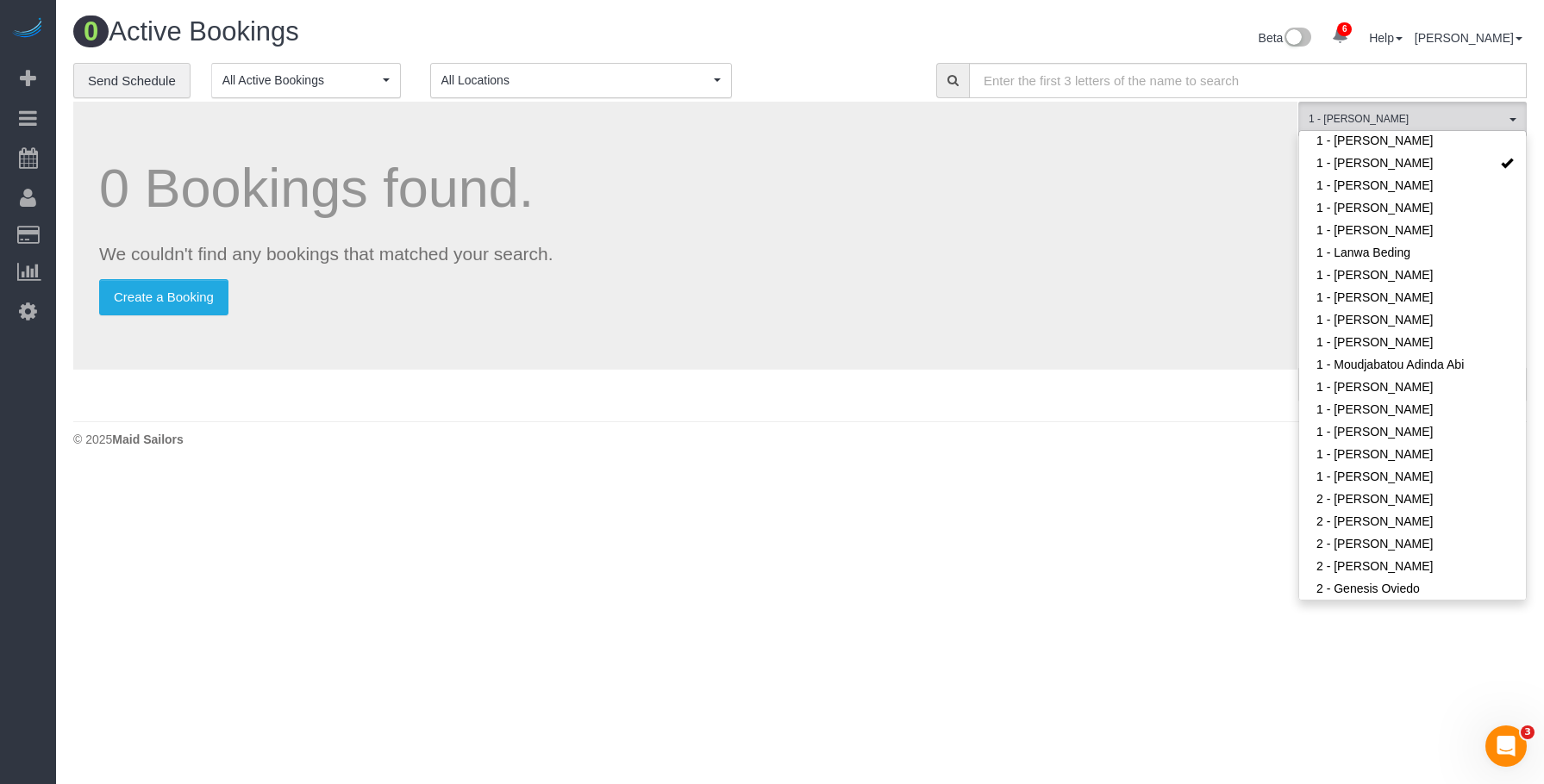
click at [861, 94] on div "**********" at bounding box center [491, 81] width 837 height 36
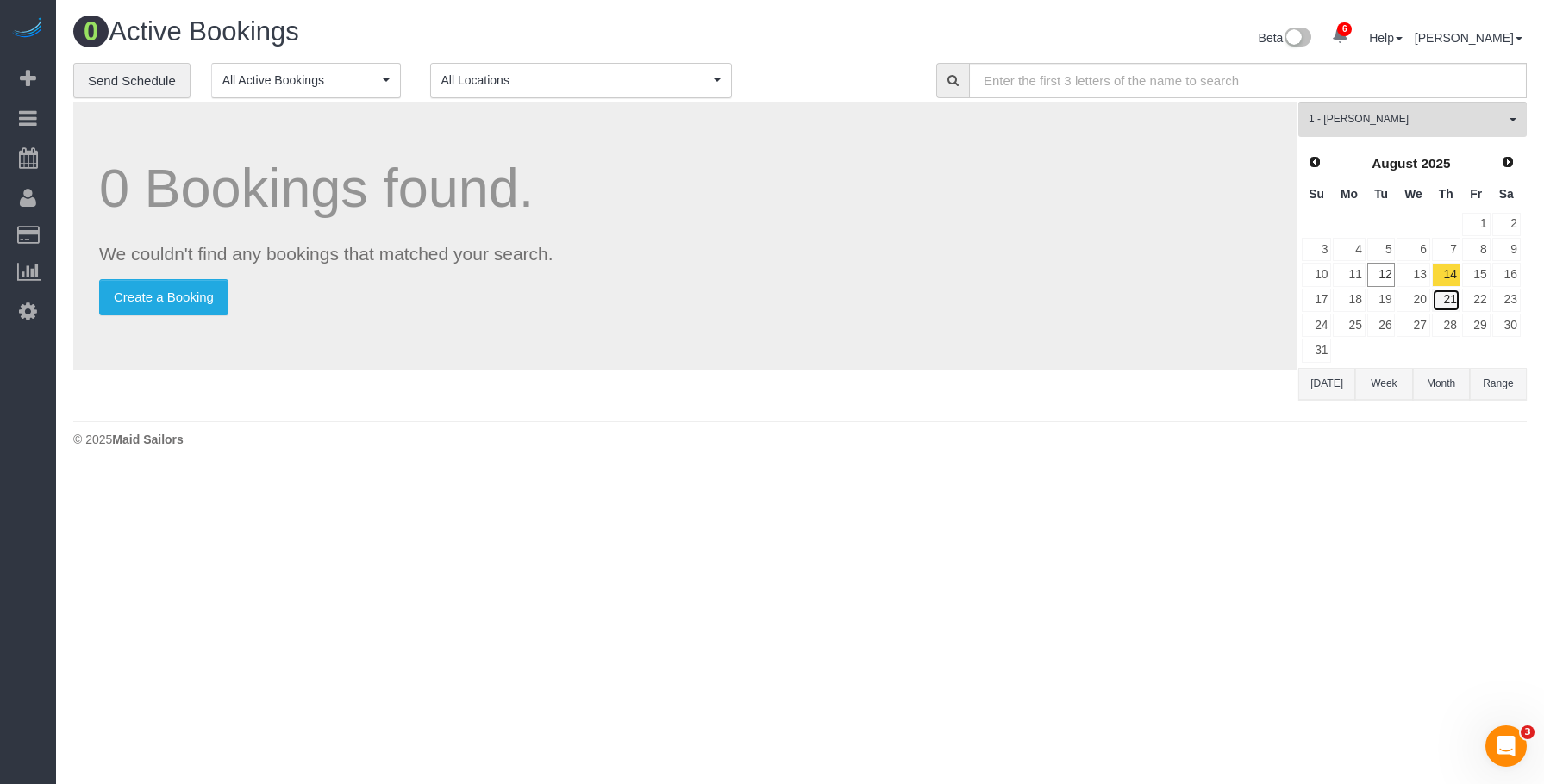
click at [1450, 300] on link "21" at bounding box center [1446, 300] width 28 height 23
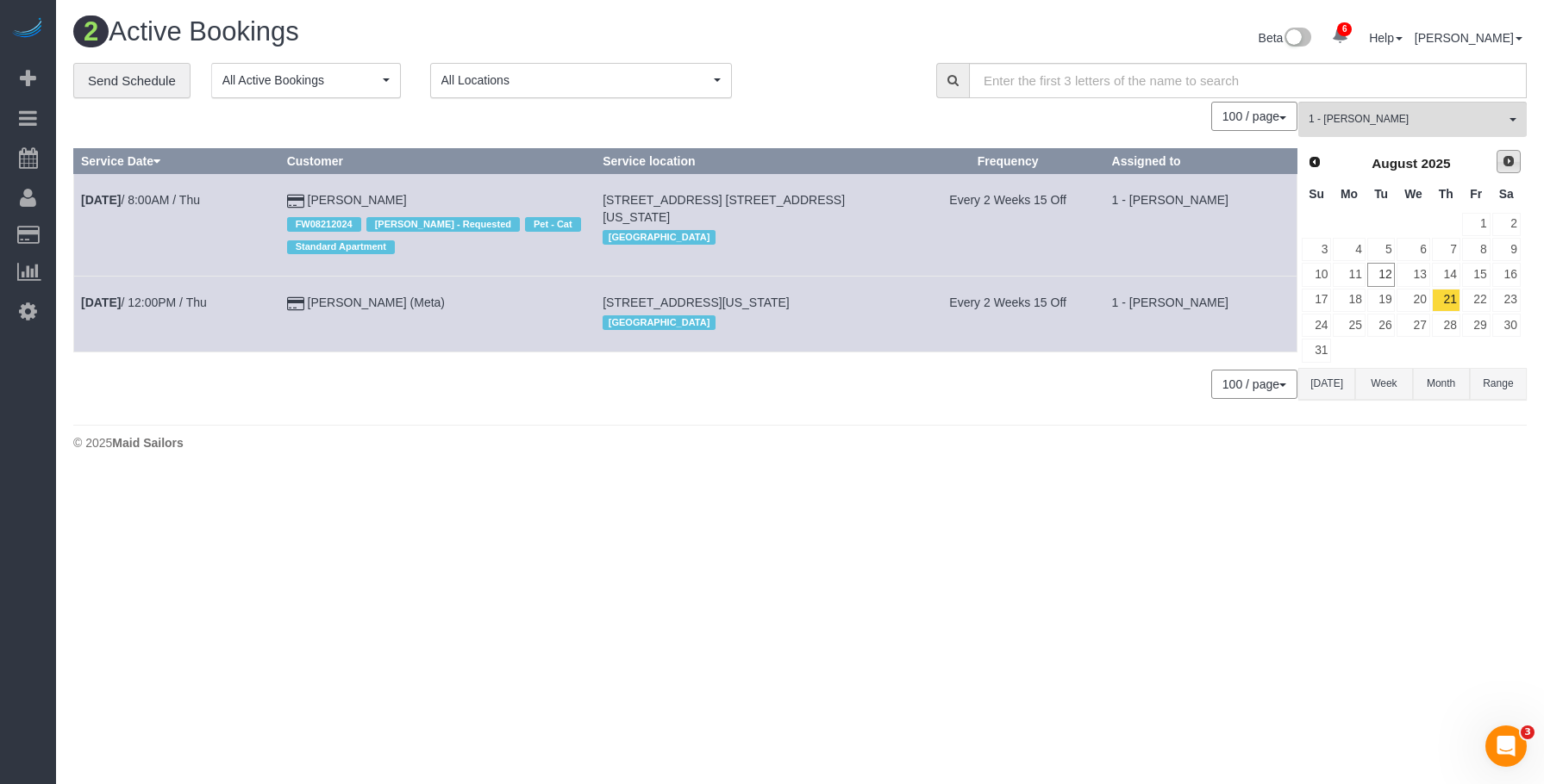
click at [1512, 164] on span "Next" at bounding box center [1509, 162] width 14 height 14
click at [1451, 220] on link "4" at bounding box center [1446, 224] width 28 height 23
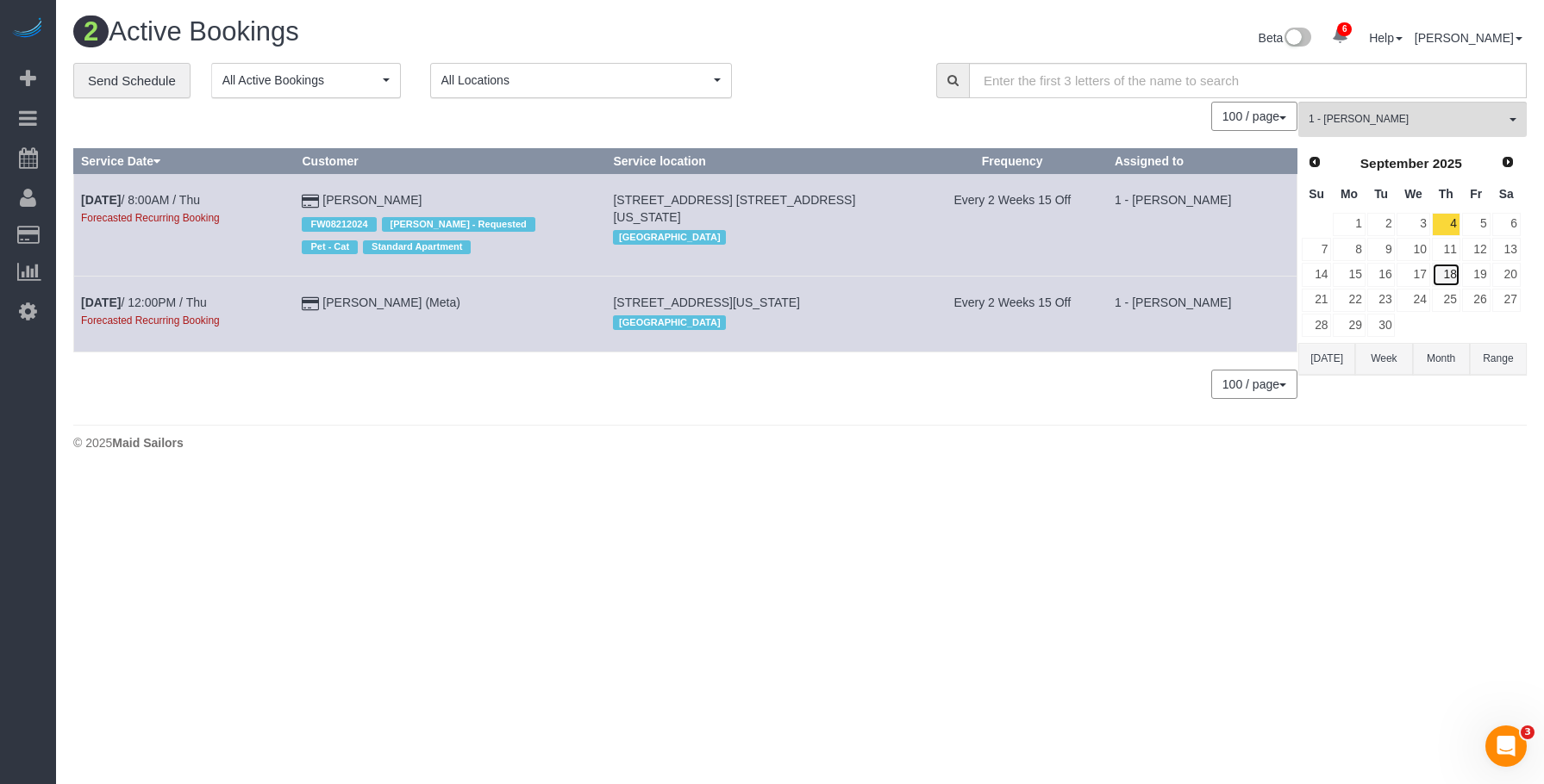
click at [1445, 273] on link "18" at bounding box center [1446, 275] width 28 height 23
click at [1428, 107] on button "1 - John Harris All Teams" at bounding box center [1412, 119] width 229 height 36
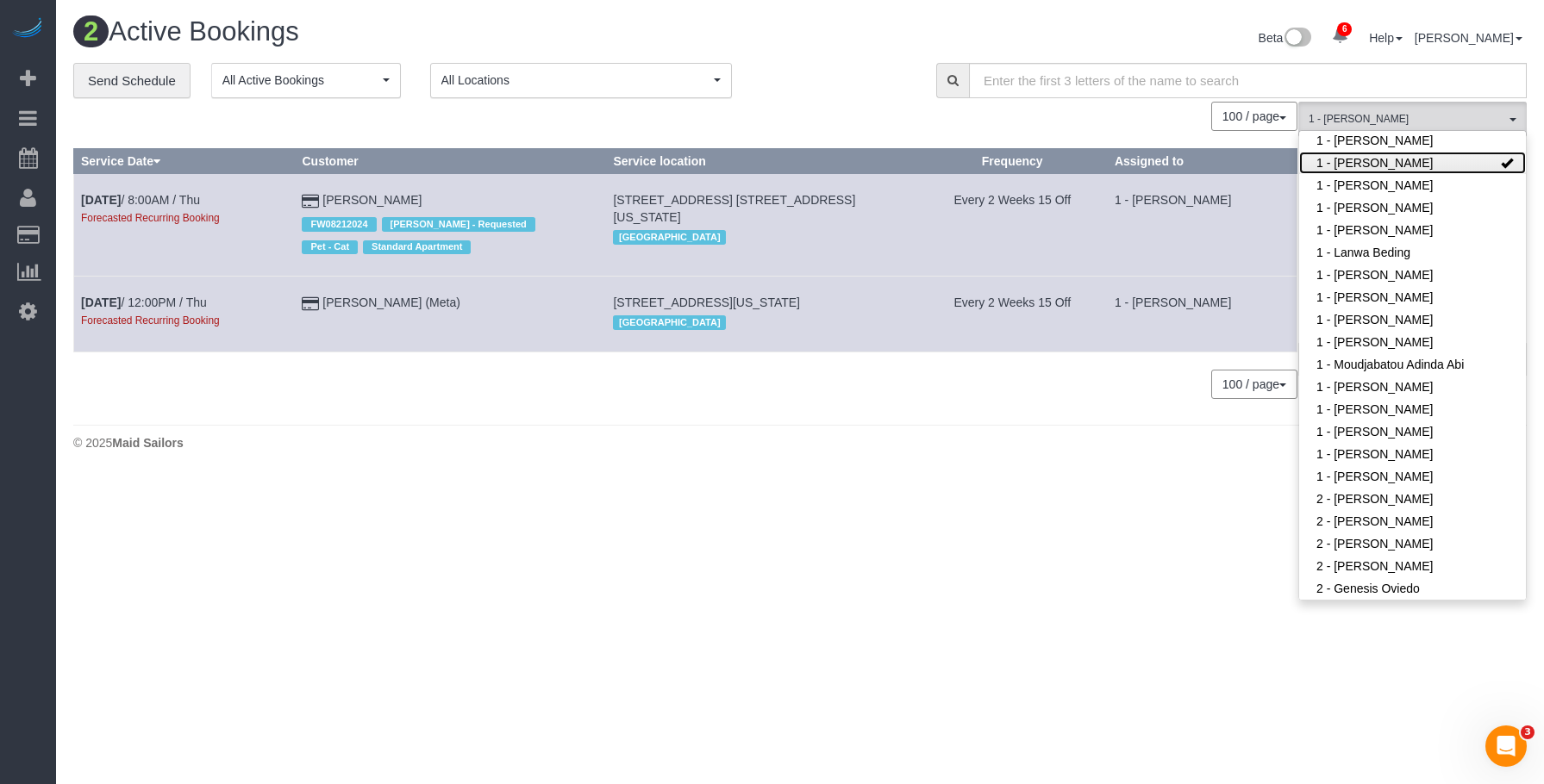
click at [1392, 169] on link "1 - [PERSON_NAME]" at bounding box center [1412, 163] width 227 height 22
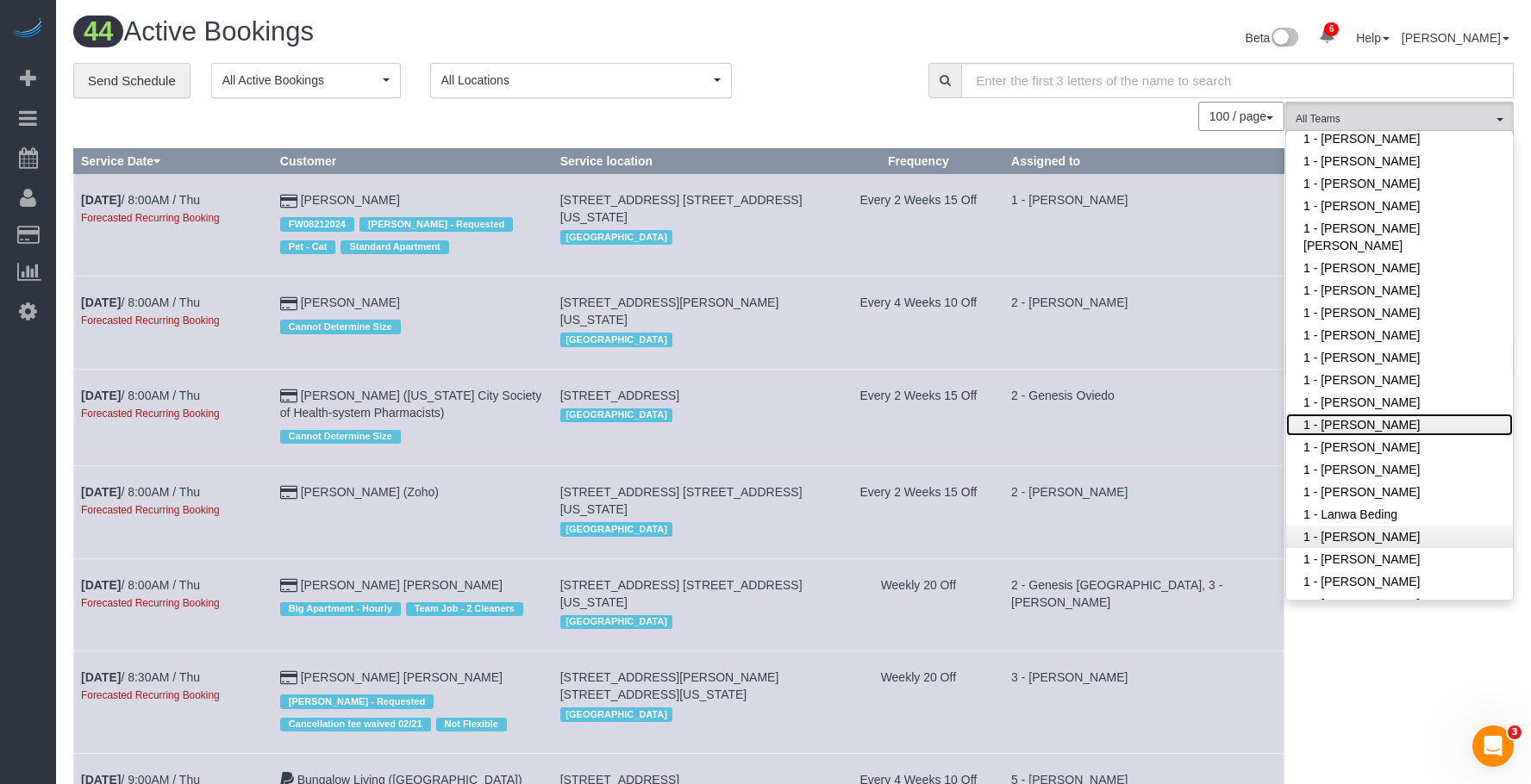
scroll to position [345, 0]
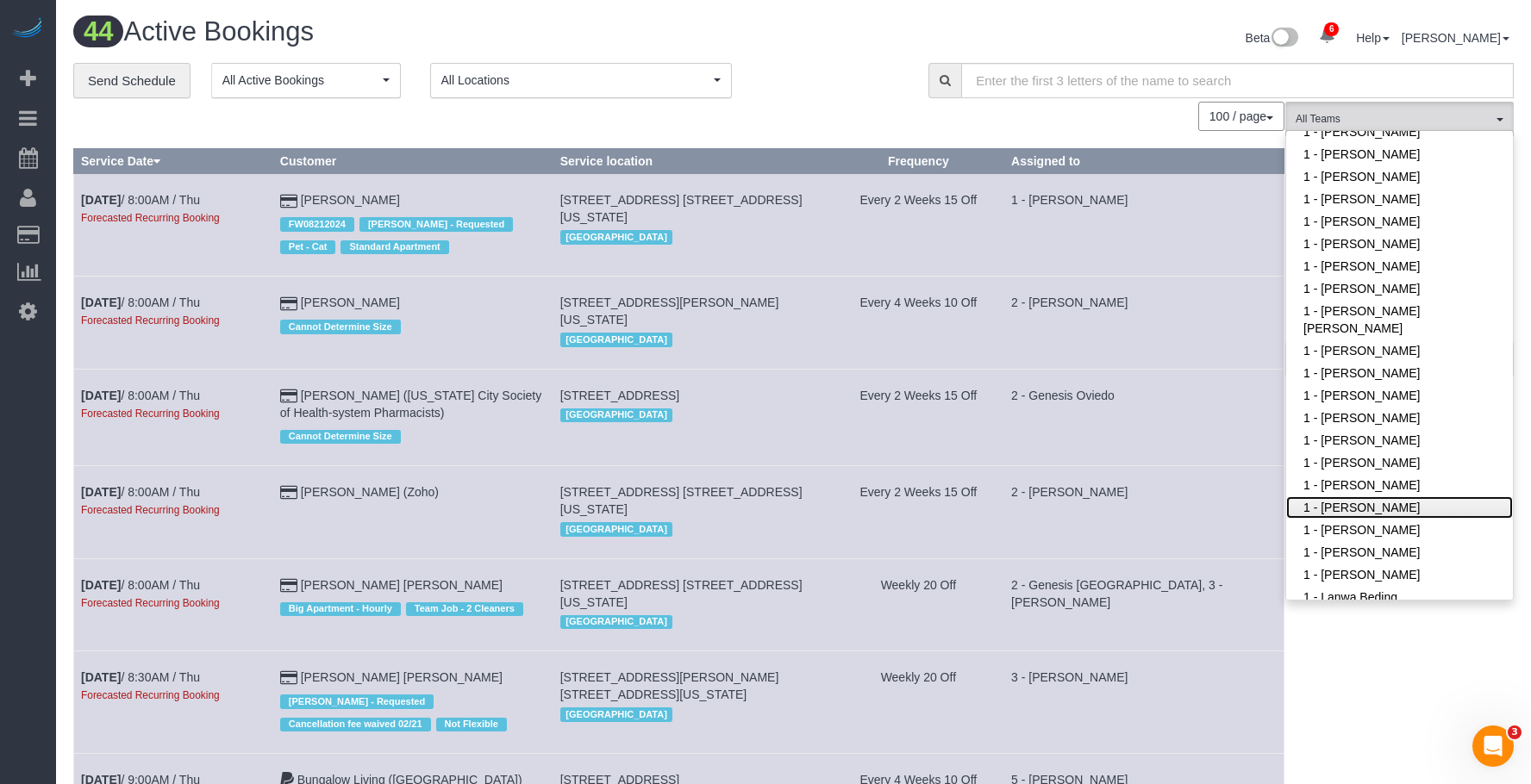
click at [1404, 507] on link "1 - [PERSON_NAME]" at bounding box center [1399, 507] width 227 height 22
click at [832, 58] on div "Beta 6 Your Notifications You have 0 alerts × You have 3 to charge for 08/11/20…" at bounding box center [1160, 39] width 733 height 45
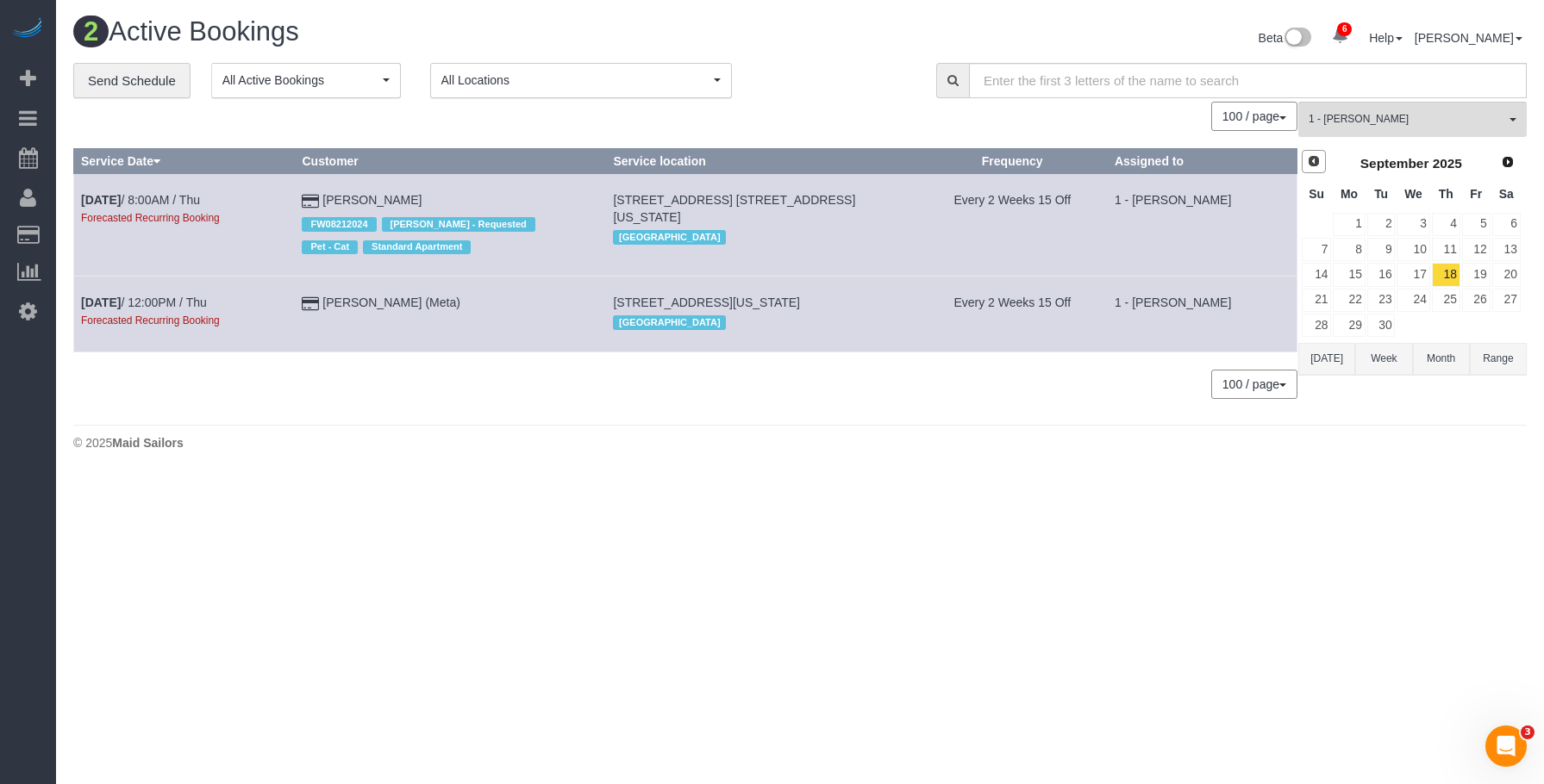
click at [1306, 153] on link "Prev" at bounding box center [1314, 162] width 24 height 24
click at [1454, 276] on link "14" at bounding box center [1446, 275] width 28 height 23
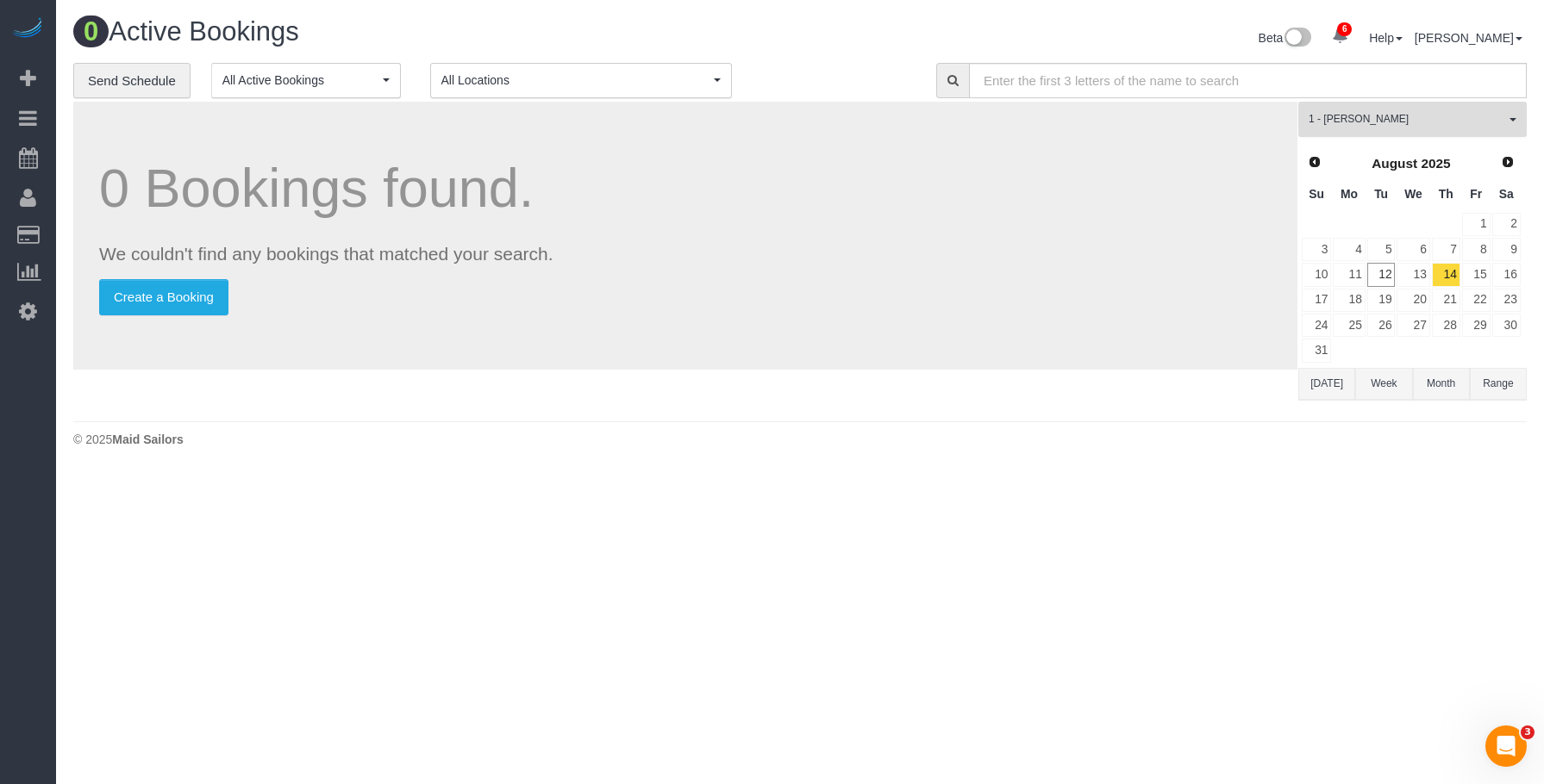
click at [1361, 125] on span "1 - [PERSON_NAME]" at bounding box center [1407, 119] width 197 height 14
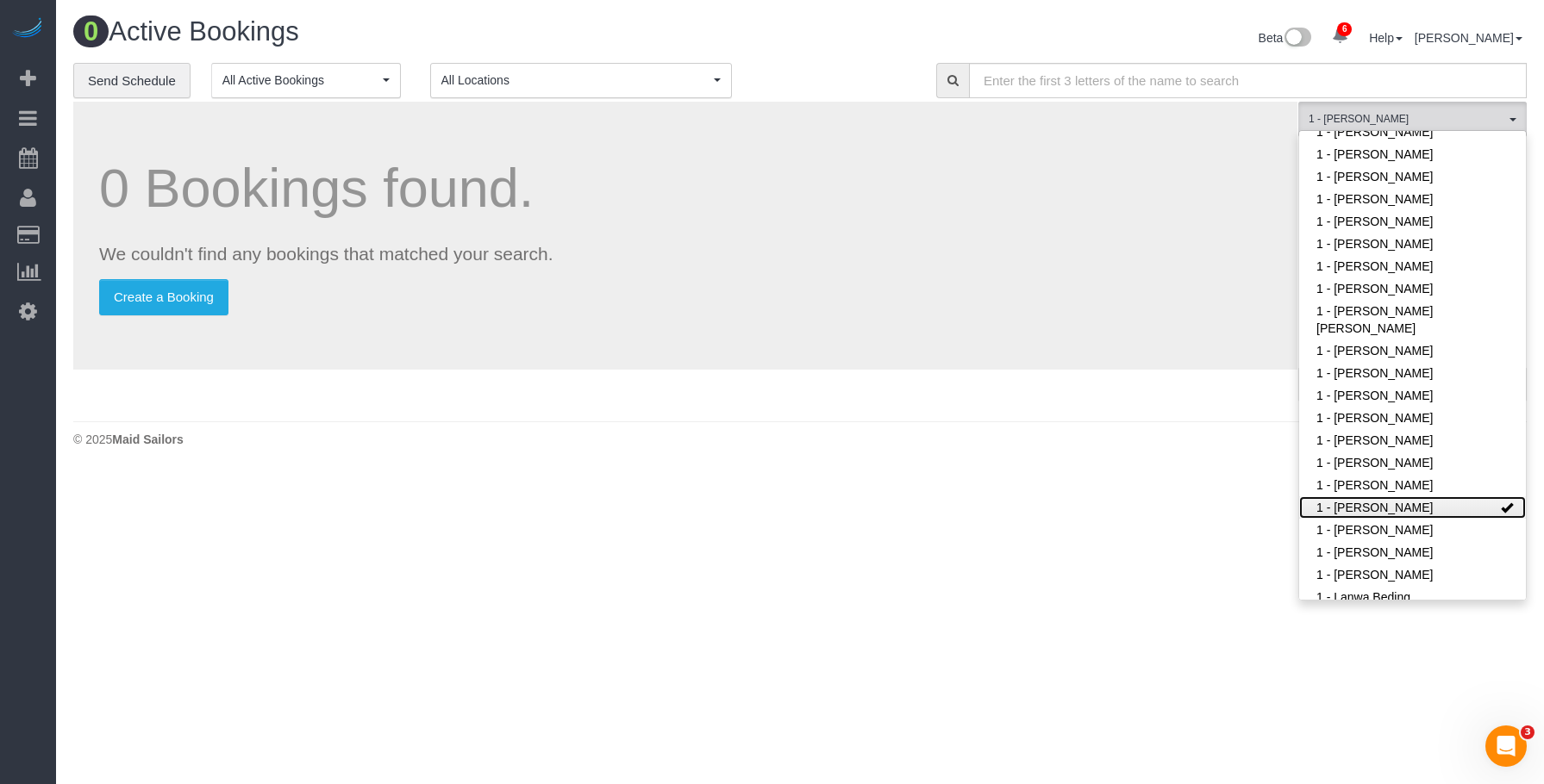
click at [1352, 508] on link "1 - [PERSON_NAME]" at bounding box center [1412, 507] width 227 height 22
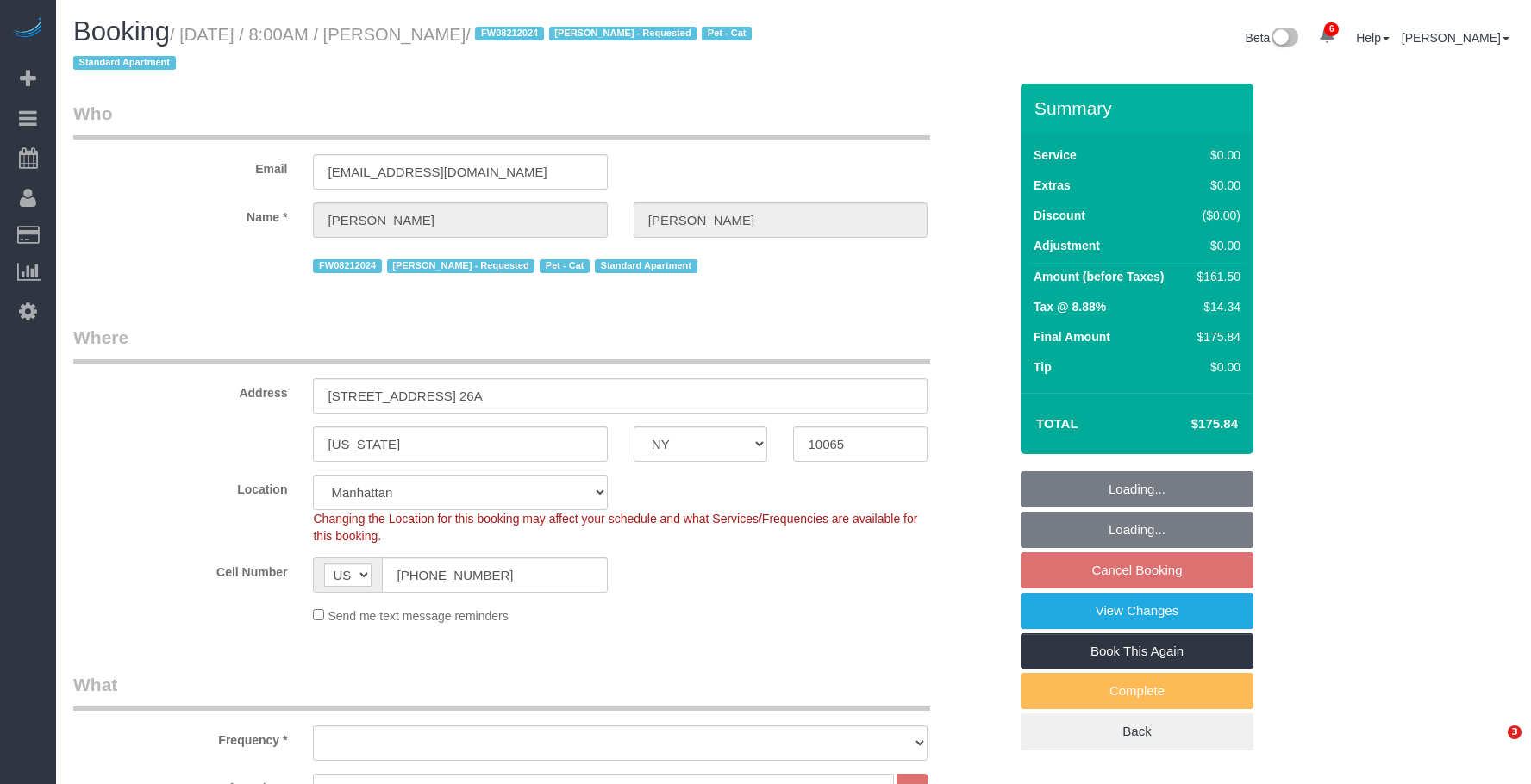
select select "NY"
select select "number:89"
select select "number:90"
select select "number:15"
select select "number:7"
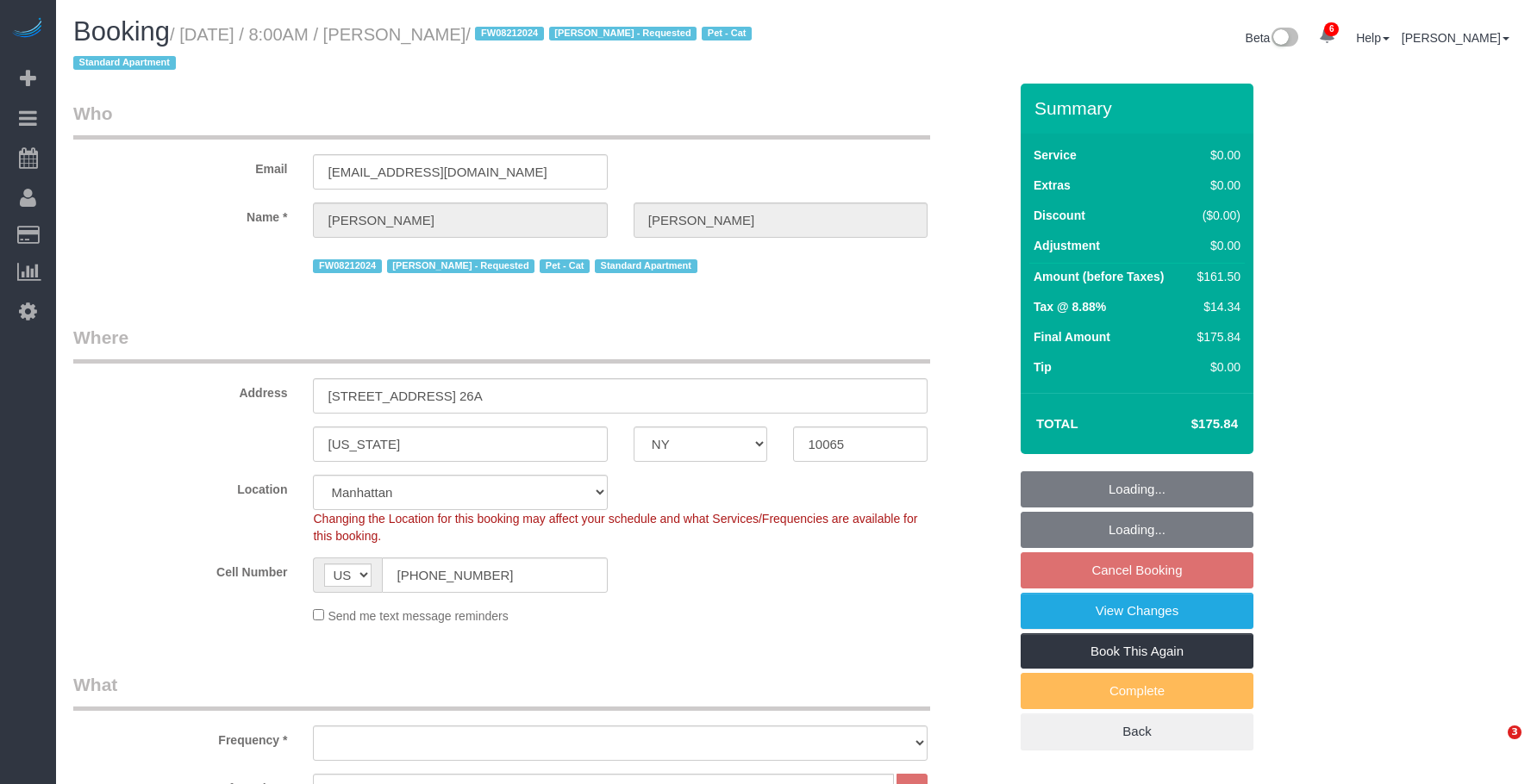
select select "object:1404"
select select "spot1"
select select "1"
select select "2"
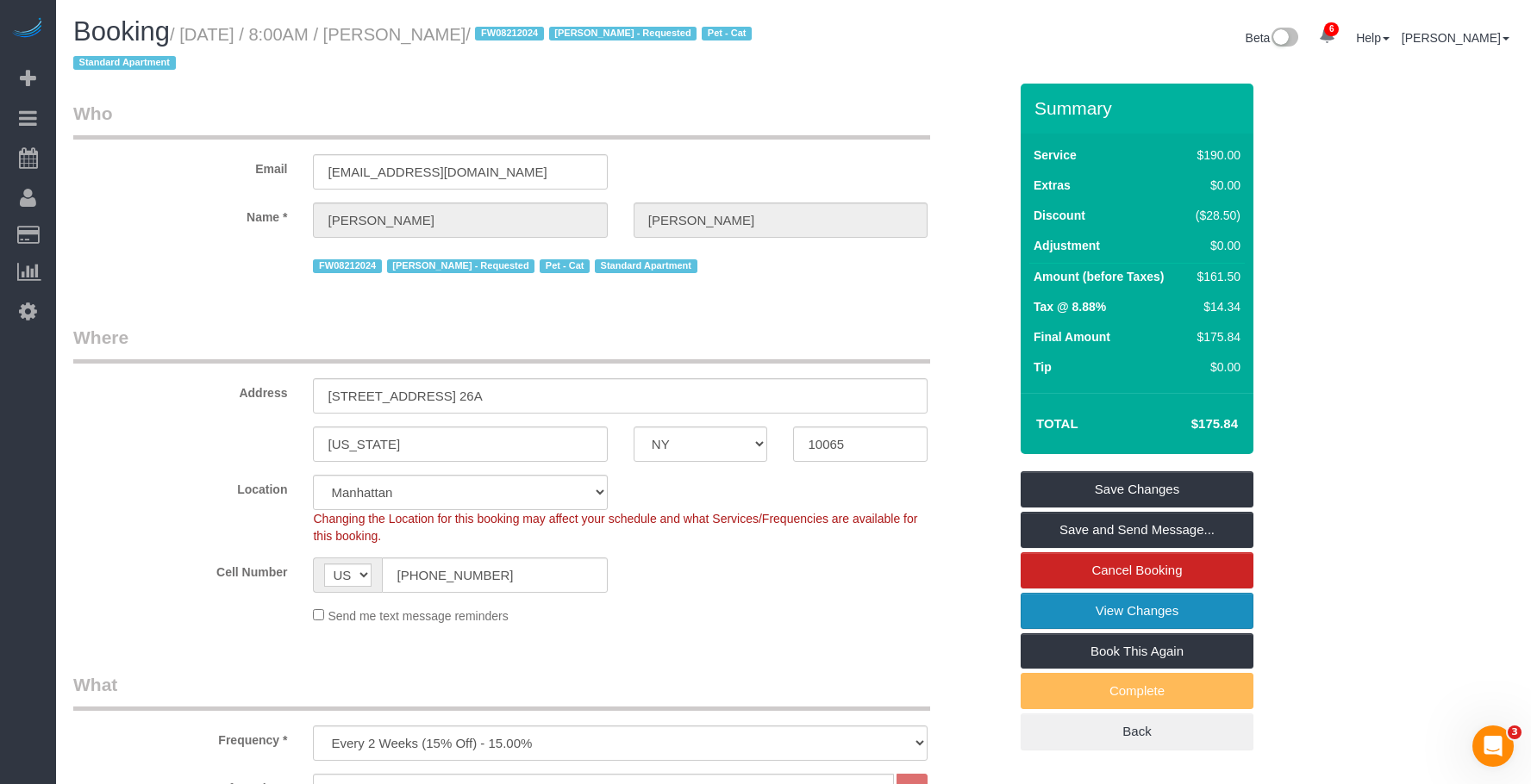
click at [1111, 614] on link "View Changes" at bounding box center [1137, 611] width 233 height 36
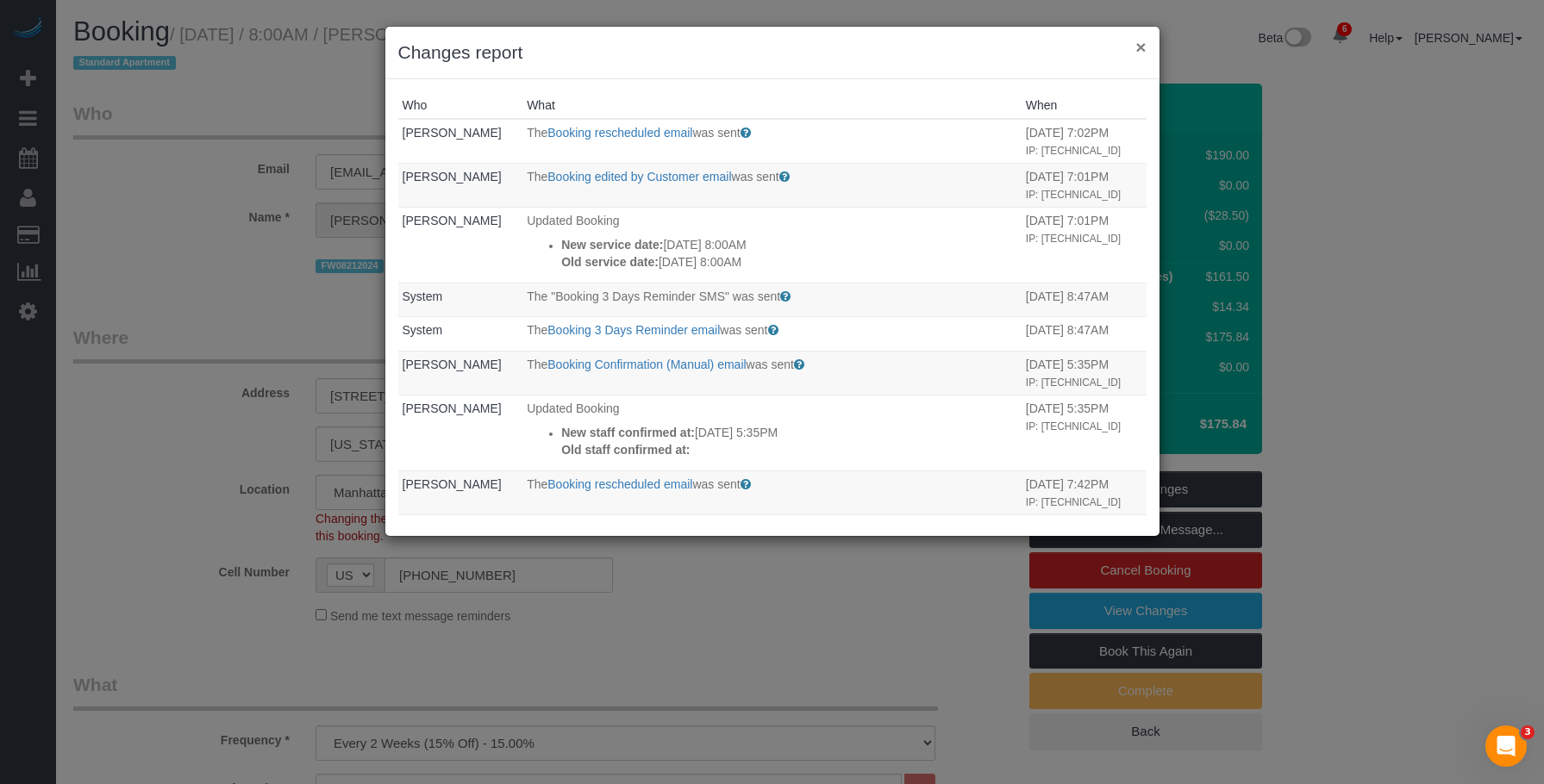
click at [1147, 44] on div "× Changes report" at bounding box center [772, 52] width 775 height 52
click at [1143, 43] on button "×" at bounding box center [1141, 47] width 11 height 18
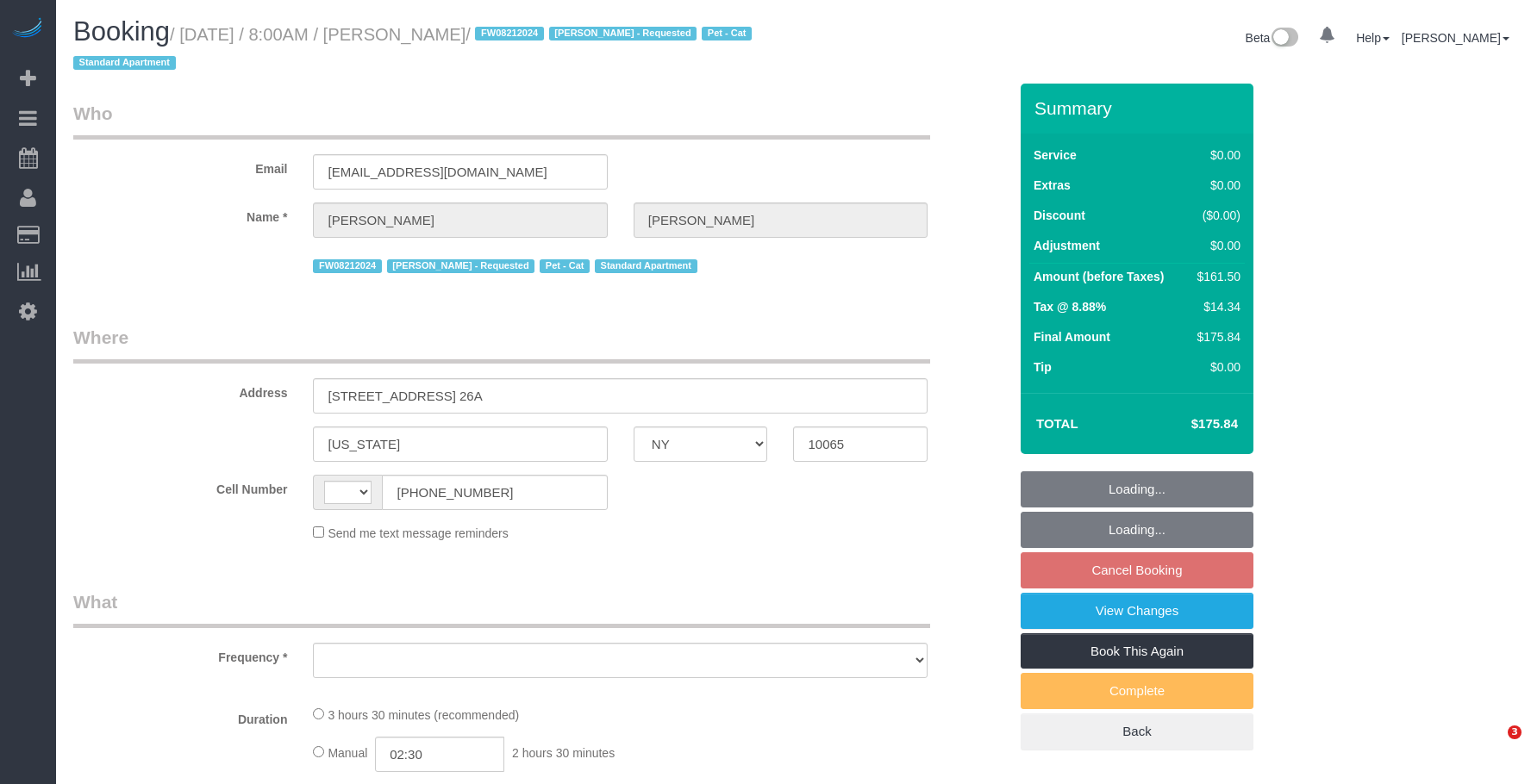
select select "NY"
select select "number:89"
select select "number:90"
select select "number:15"
select select "number:7"
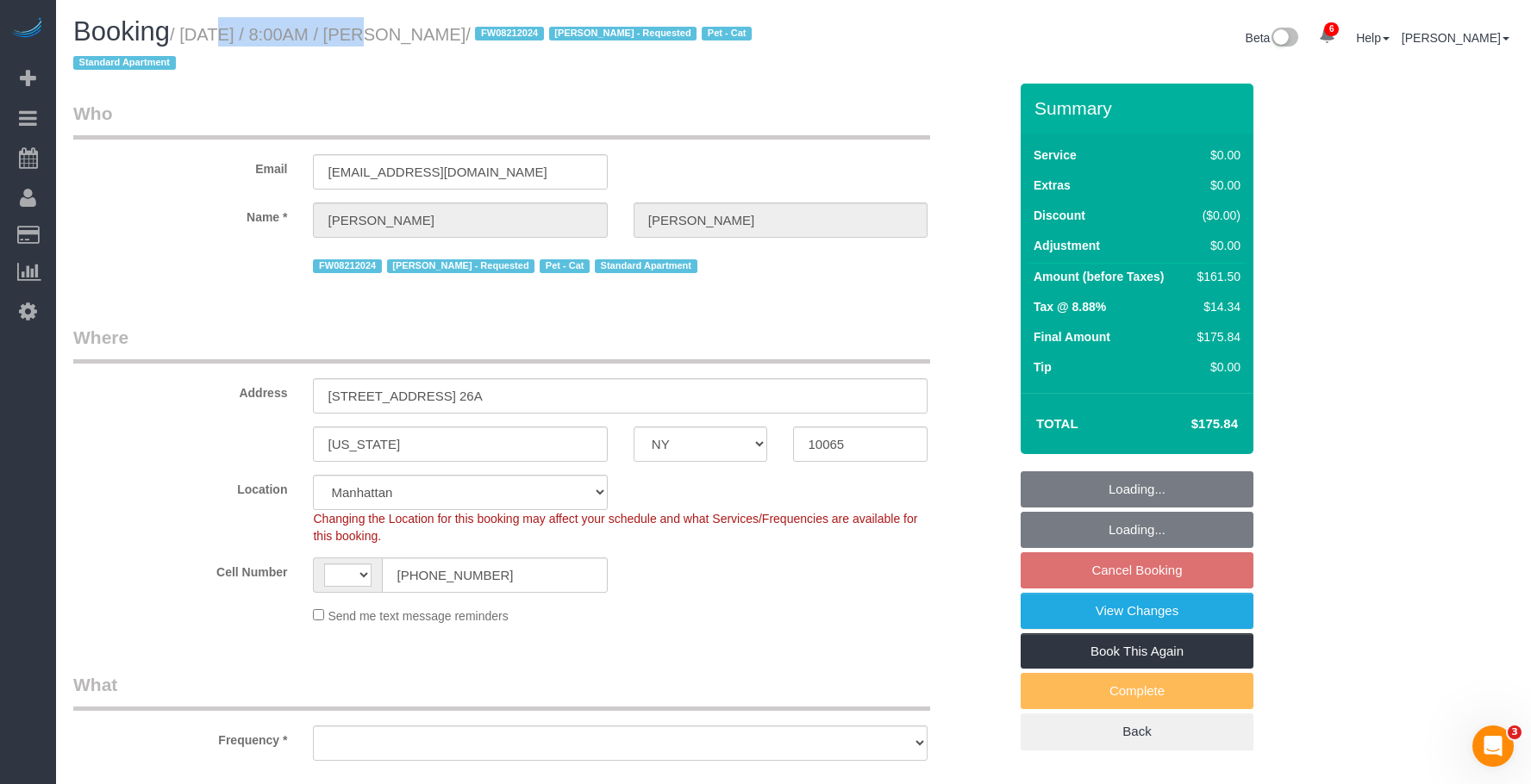
select select "string:stripe-pm_1O8DDd4VGloSiKo7NGP2DvIM"
select select "1"
select select "2"
select select "string:[GEOGRAPHIC_DATA]"
select select "object:972"
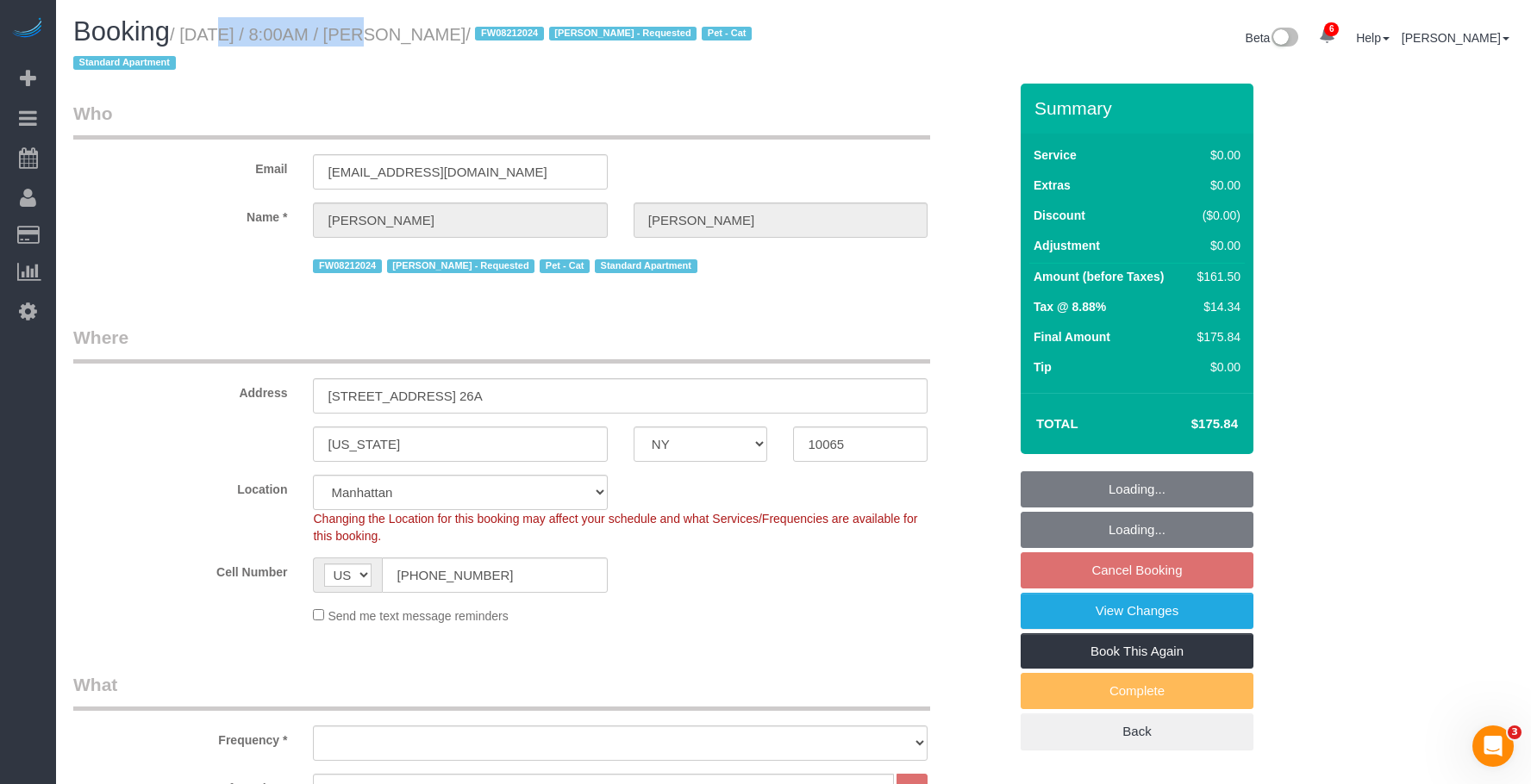
select select "spot1"
drag, startPoint x: 0, startPoint y: 0, endPoint x: 515, endPoint y: 38, distance: 516.4
click at [515, 38] on small "/ [DATE] / 8:00AM / [PERSON_NAME] / FW08212024 [PERSON_NAME] - Requested Pet - …" at bounding box center [414, 49] width 684 height 48
select select "object:1404"
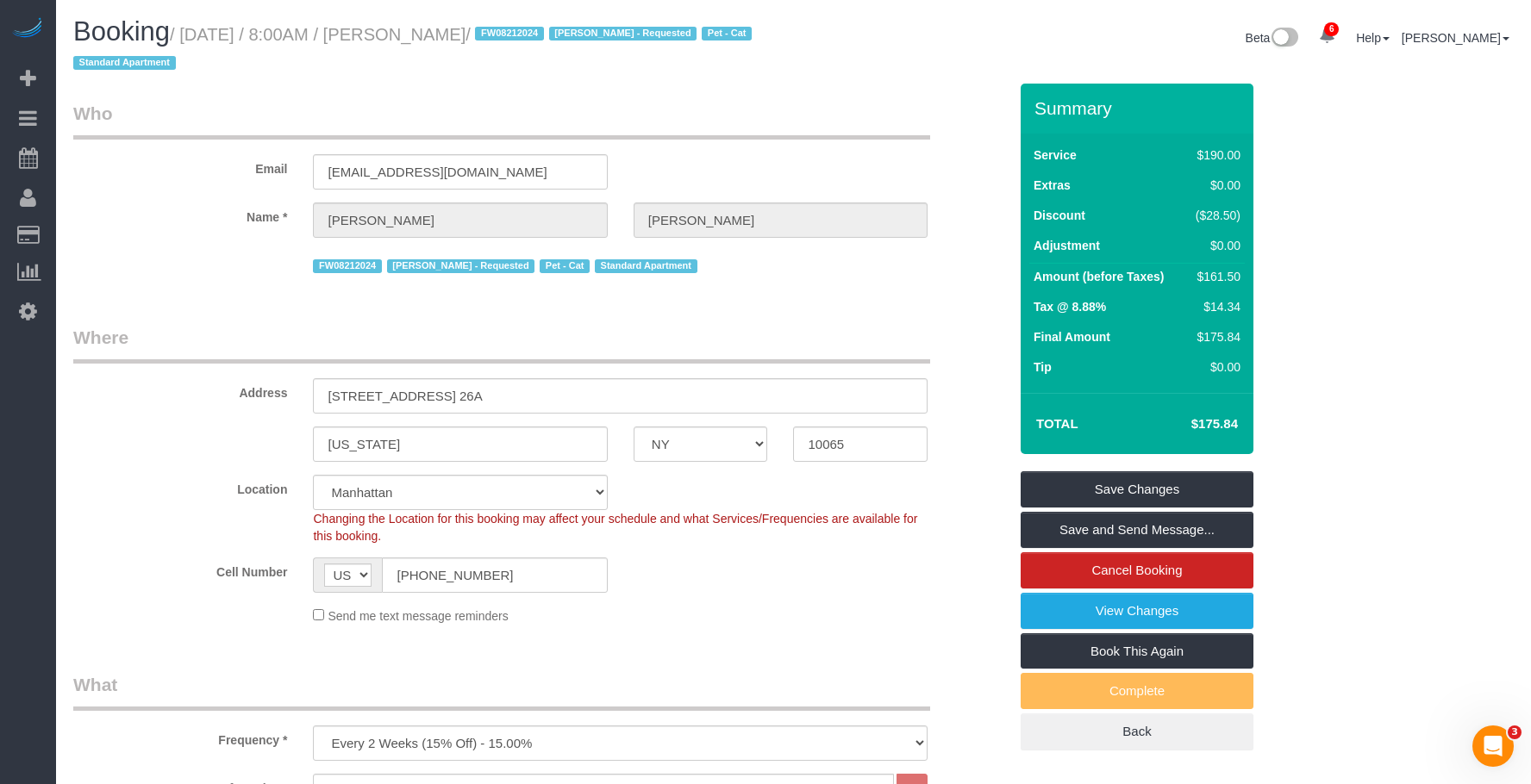
click at [805, 336] on legend "Where" at bounding box center [501, 345] width 857 height 39
click at [1206, 540] on link "Save and Send Message..." at bounding box center [1137, 530] width 233 height 36
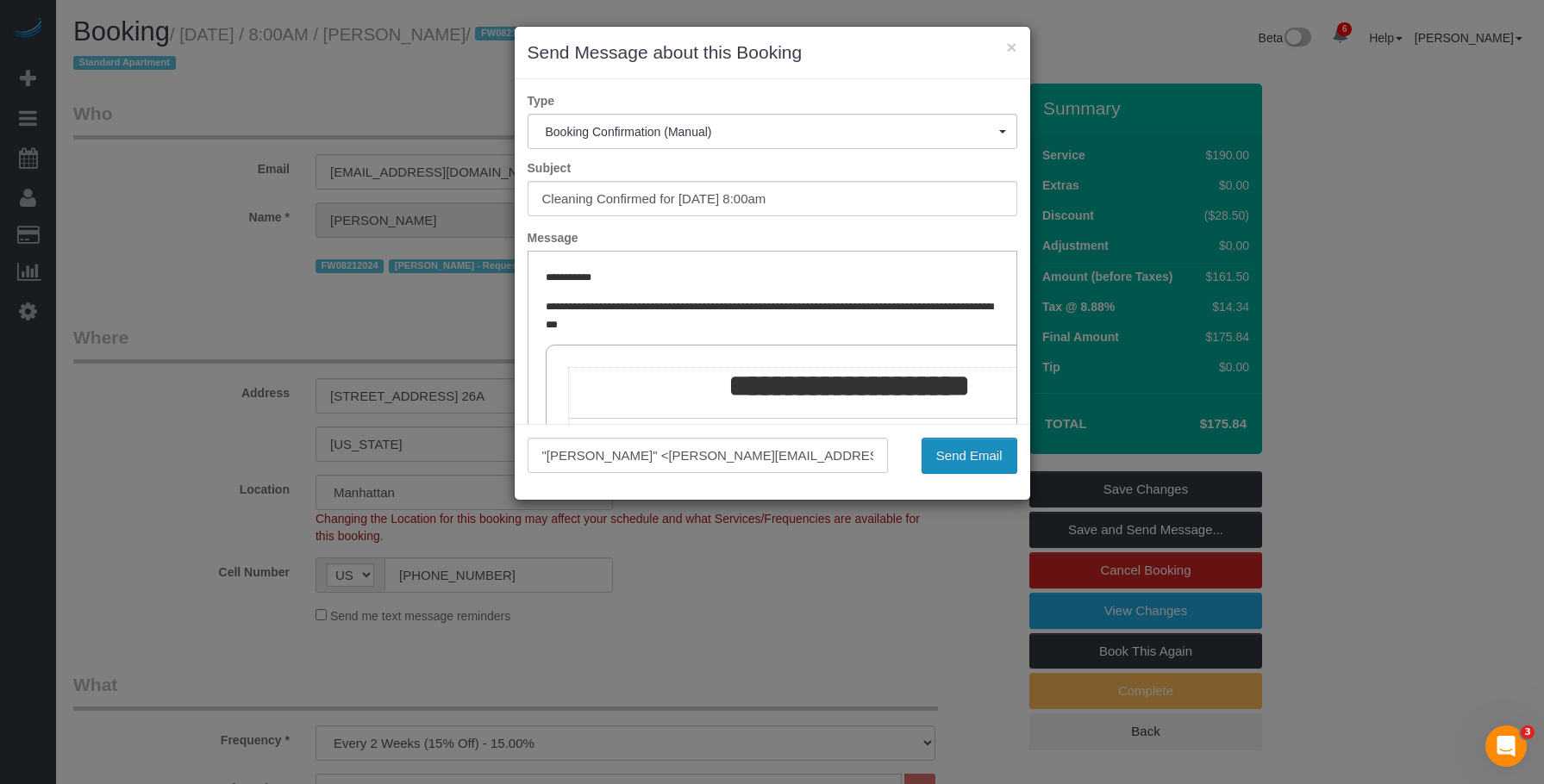
click at [974, 454] on button "Send Email" at bounding box center [969, 456] width 96 height 36
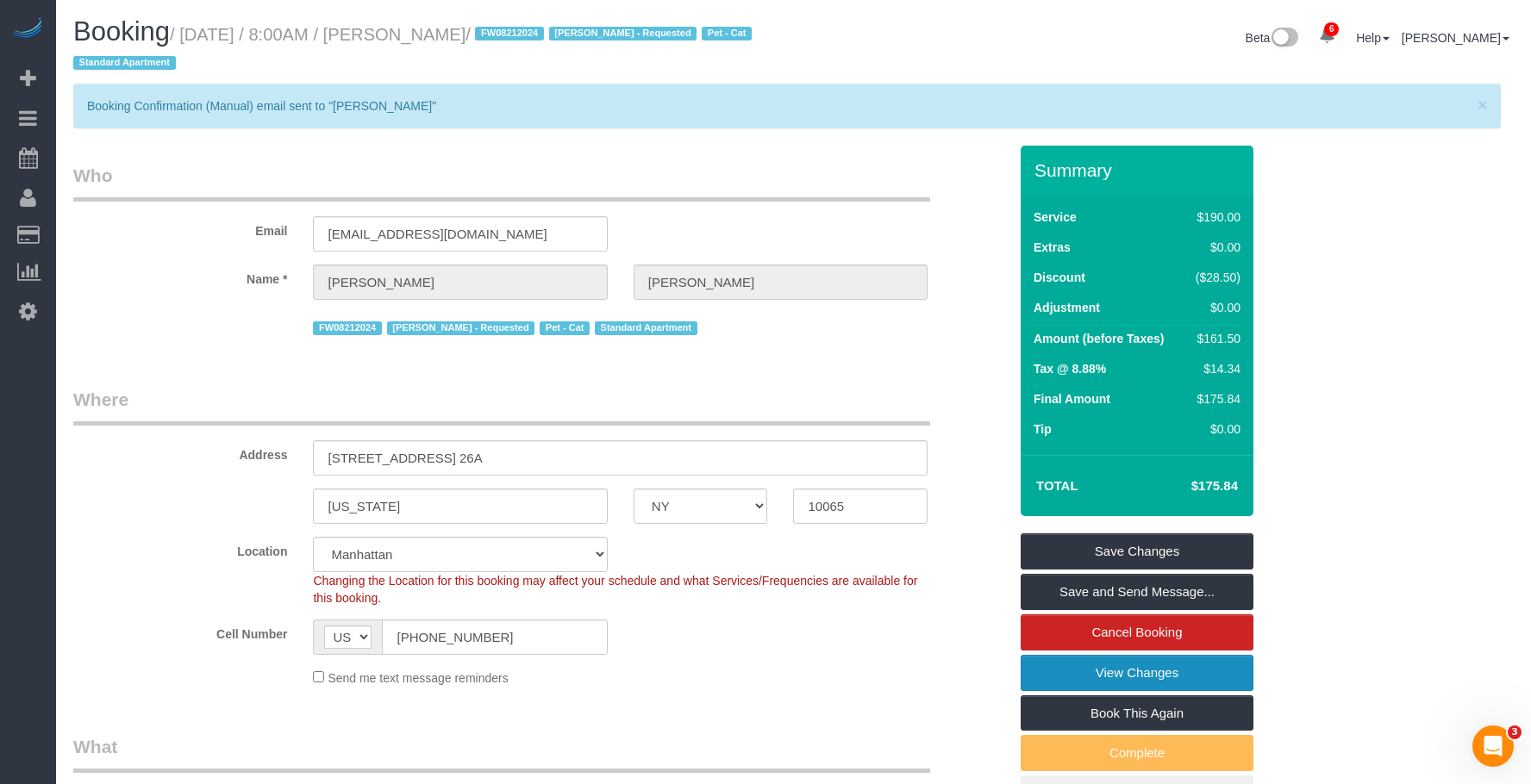
click at [1084, 675] on link "View Changes" at bounding box center [1137, 673] width 233 height 36
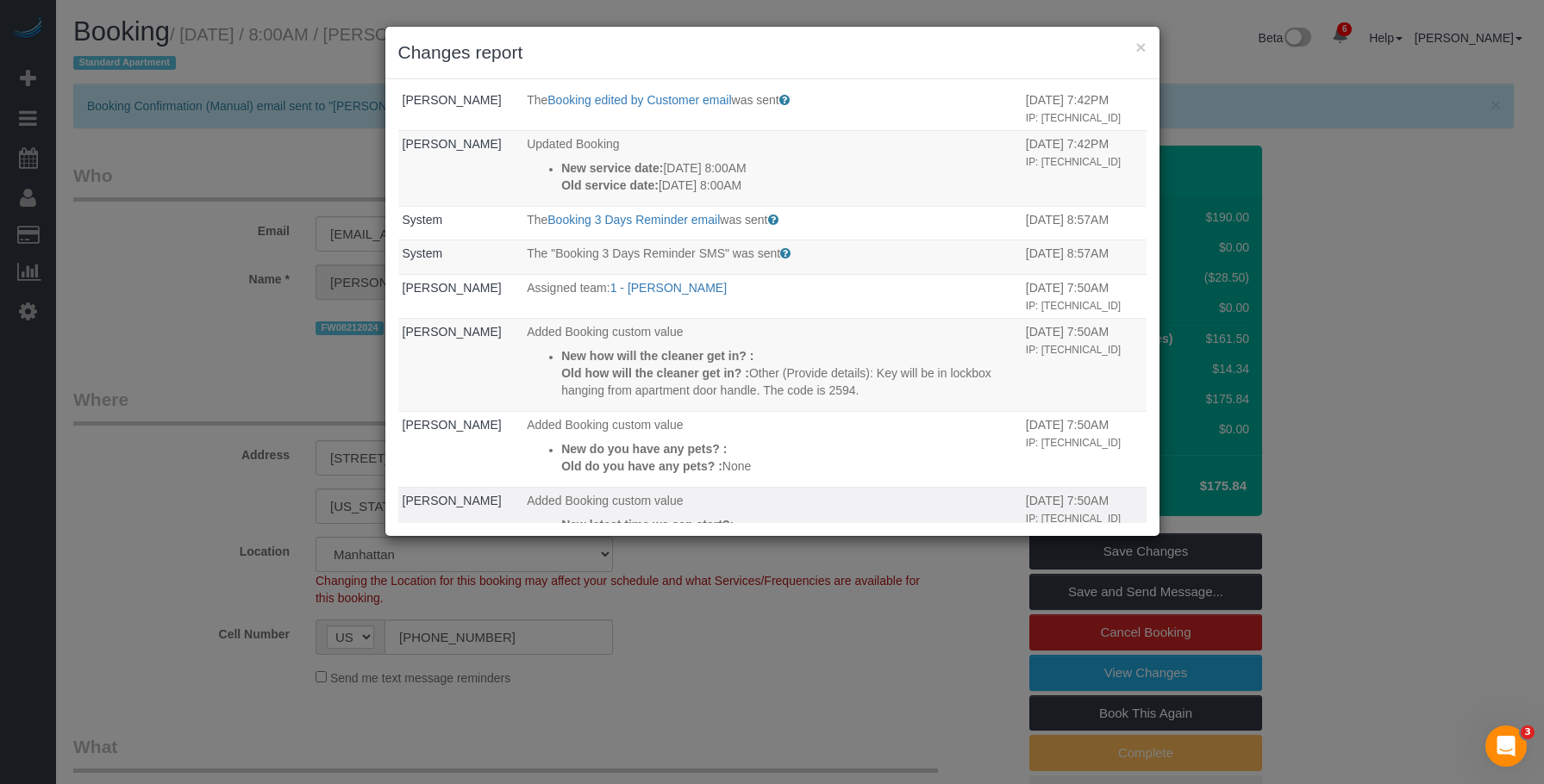
scroll to position [519, 0]
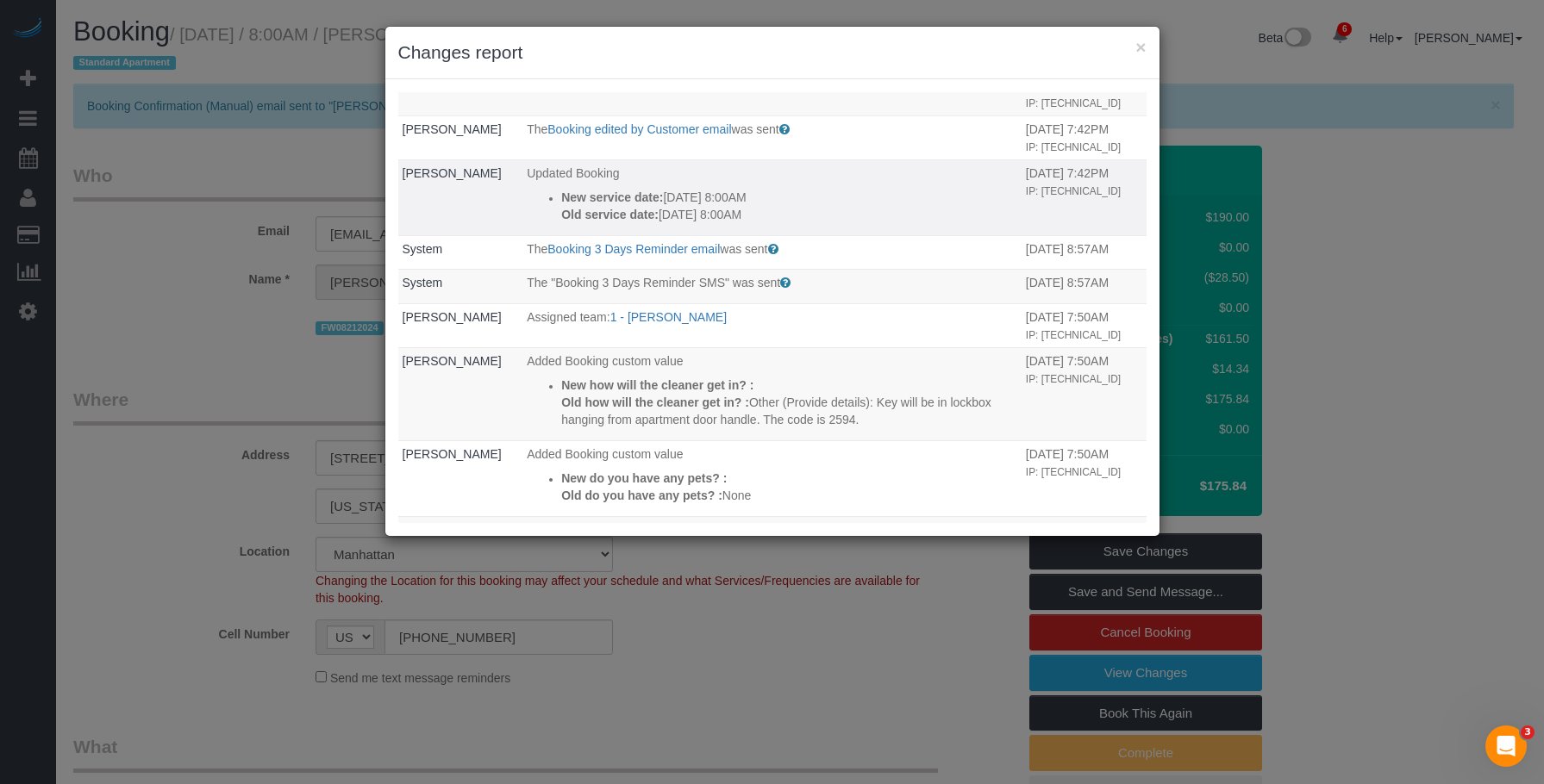
drag, startPoint x: 673, startPoint y: 303, endPoint x: 792, endPoint y: 298, distance: 119.1
click at [792, 206] on p "New service date: 08/14/2025 8:00AM" at bounding box center [789, 196] width 456 height 17
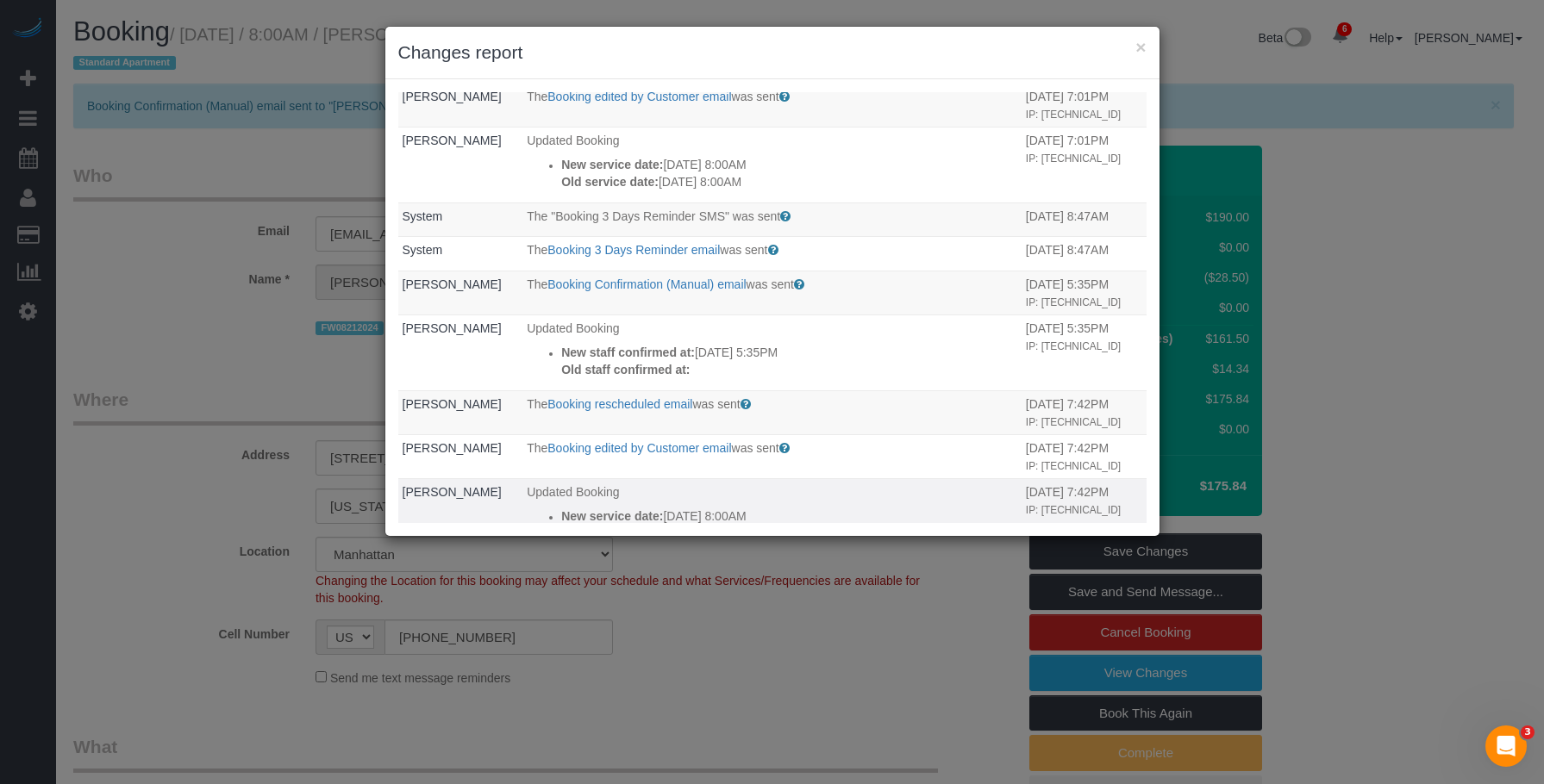
scroll to position [174, 0]
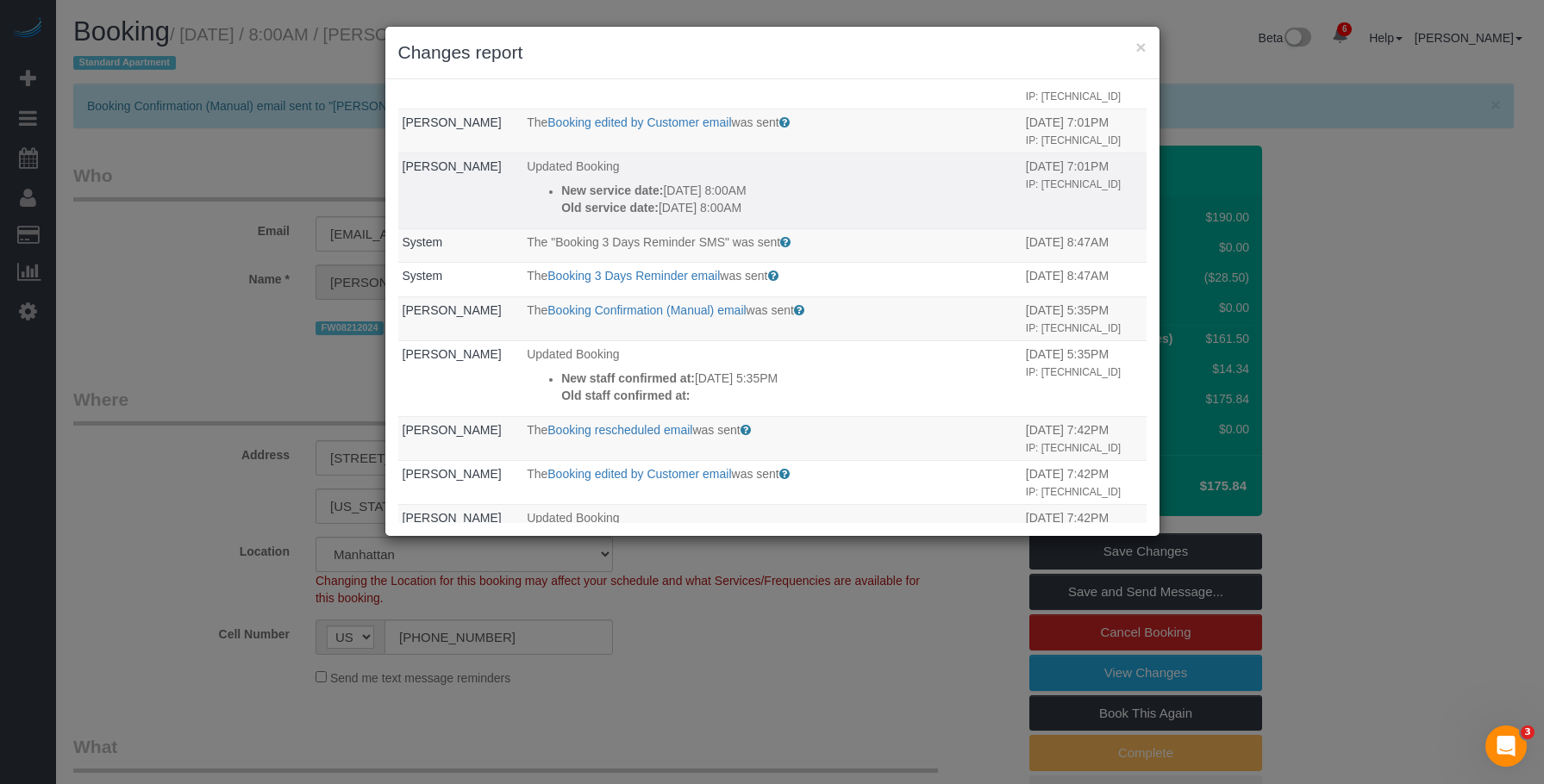
drag, startPoint x: 769, startPoint y: 239, endPoint x: 807, endPoint y: 241, distance: 38.1
click at [807, 199] on p "New service date: 08/21/2025 8:00AM" at bounding box center [789, 190] width 456 height 17
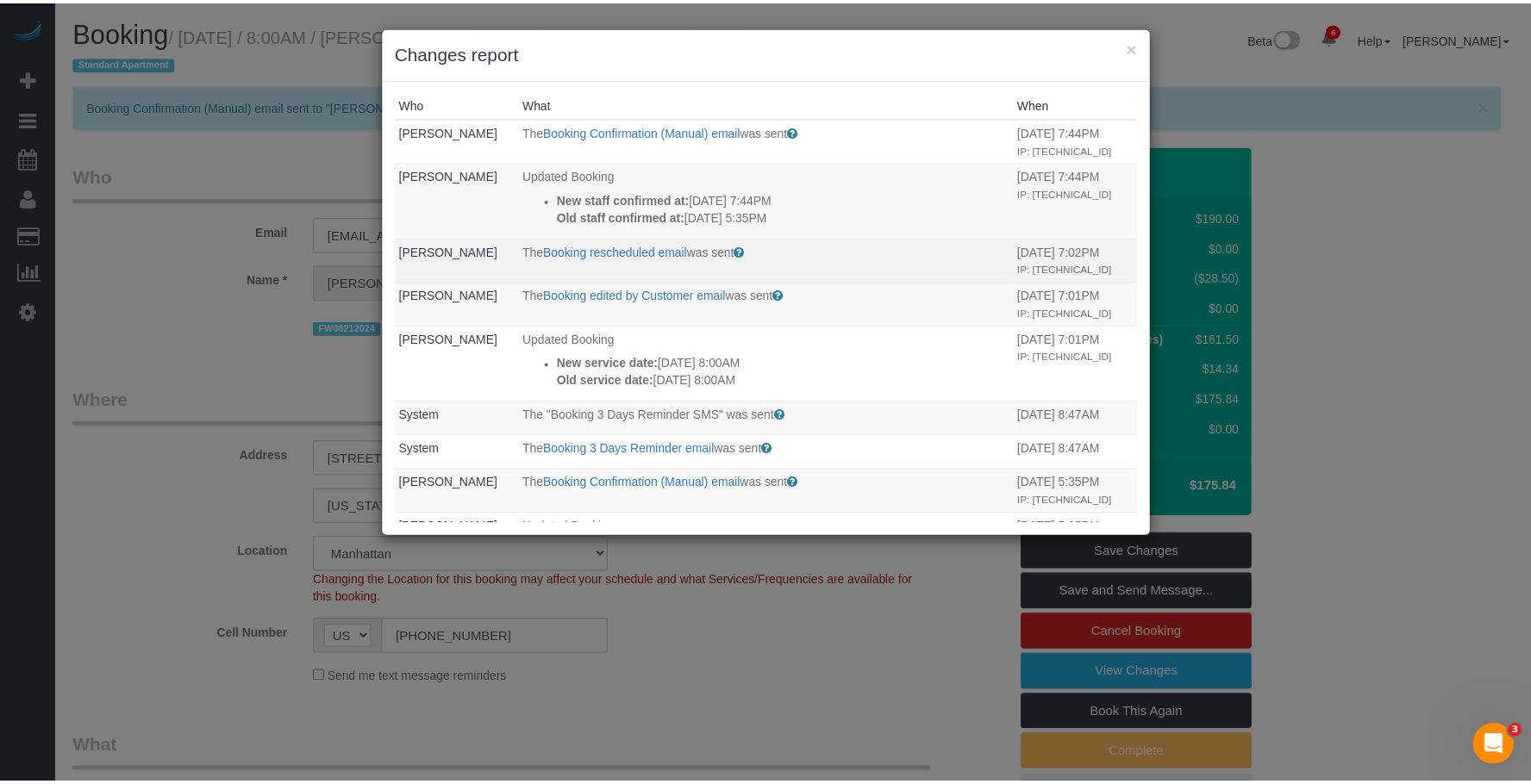
scroll to position [0, 0]
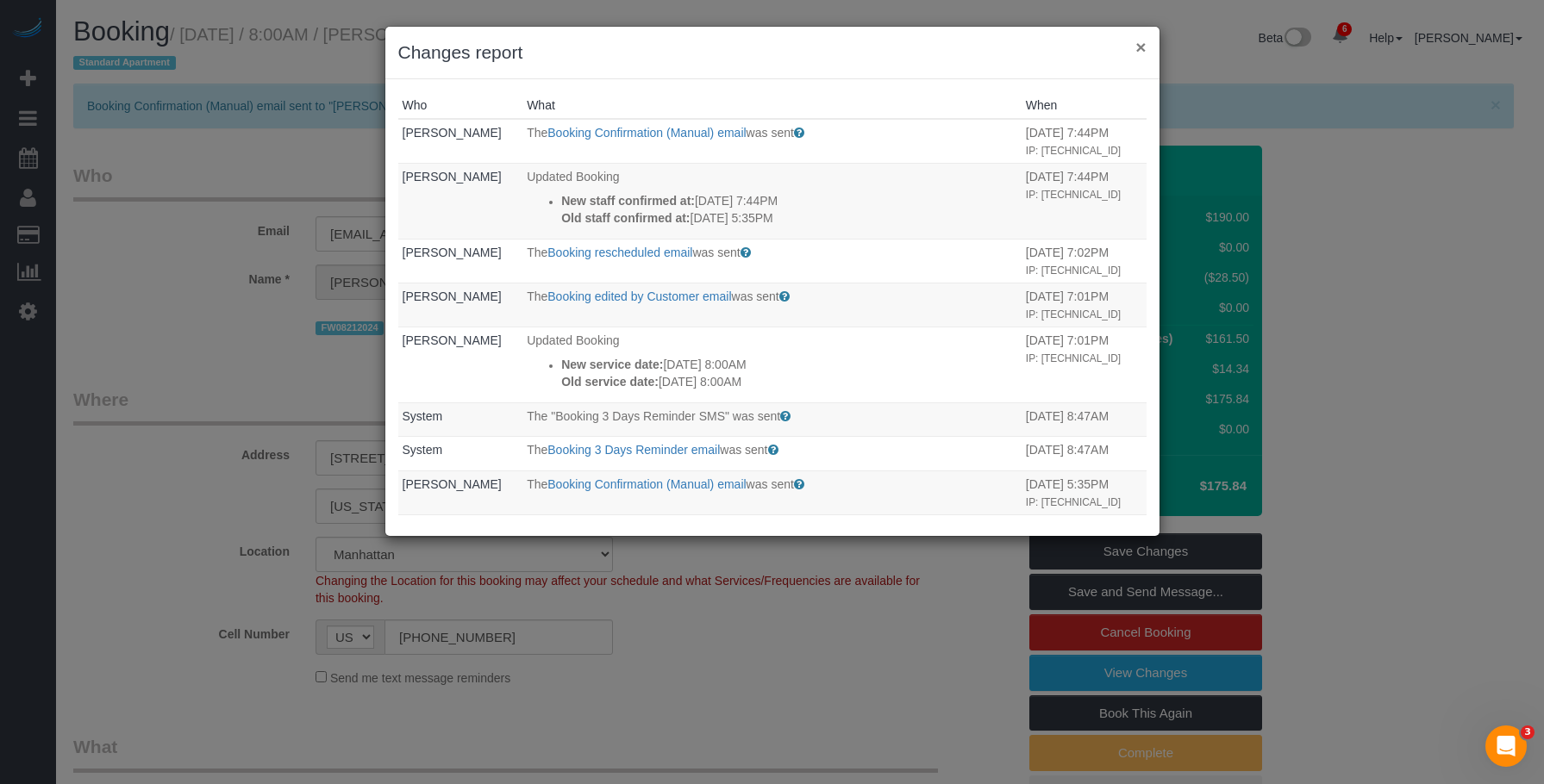
click at [1141, 44] on button "×" at bounding box center [1141, 47] width 11 height 18
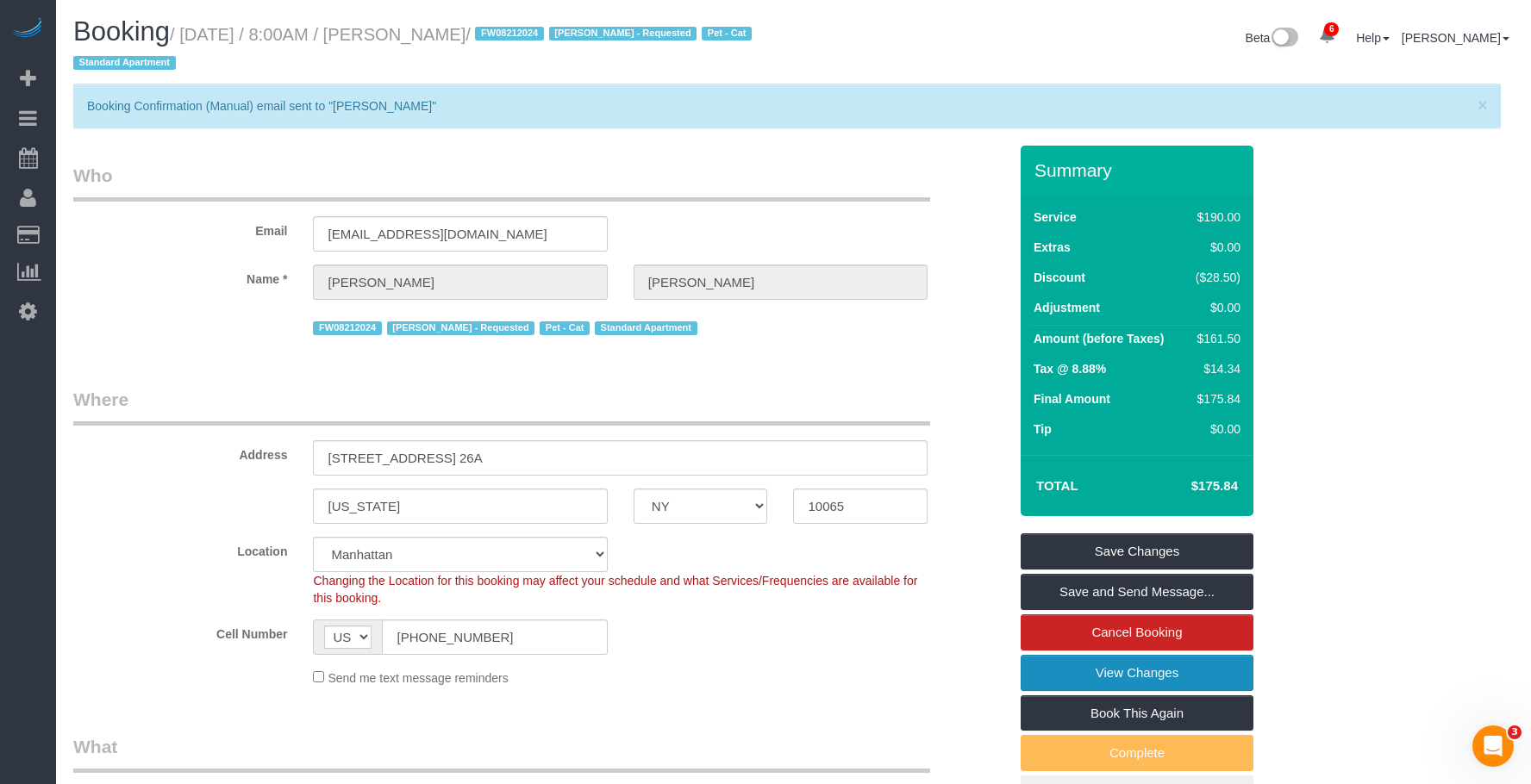
click at [1046, 666] on link "View Changes" at bounding box center [1137, 673] width 233 height 36
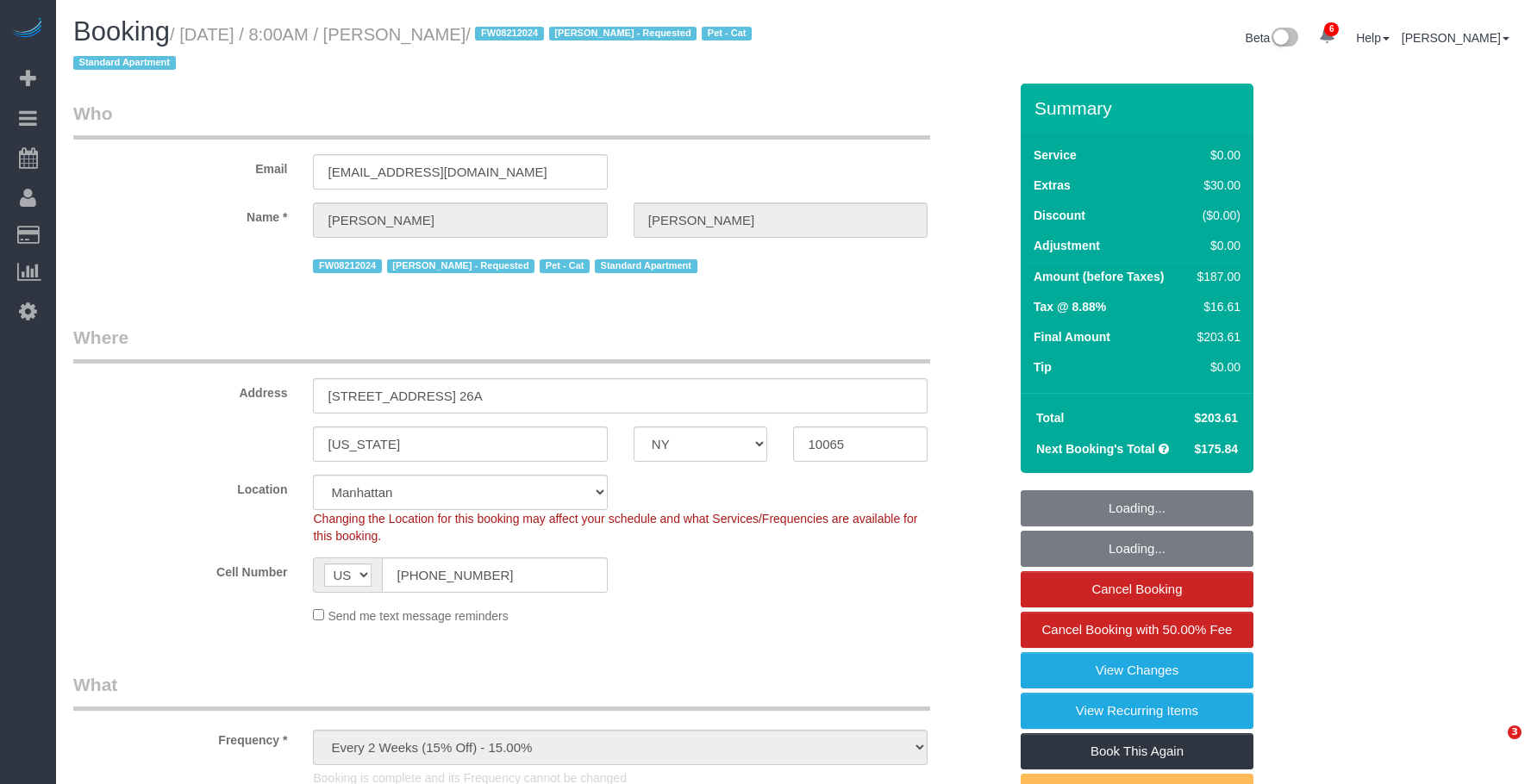
select select "NY"
select select "1"
select select "2"
select select "spot1"
select select "number:89"
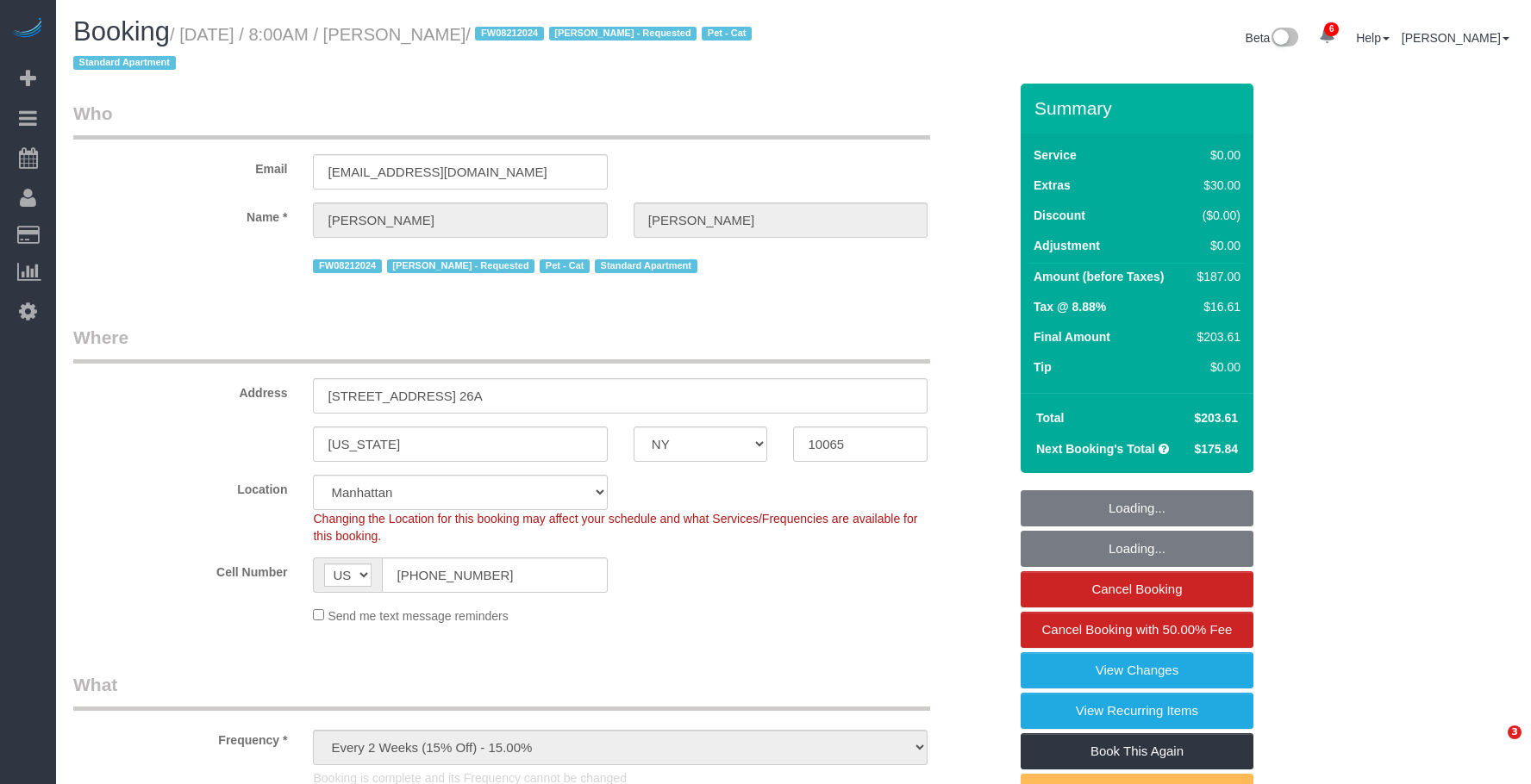
select select "number:90"
select select "number:15"
select select "number:7"
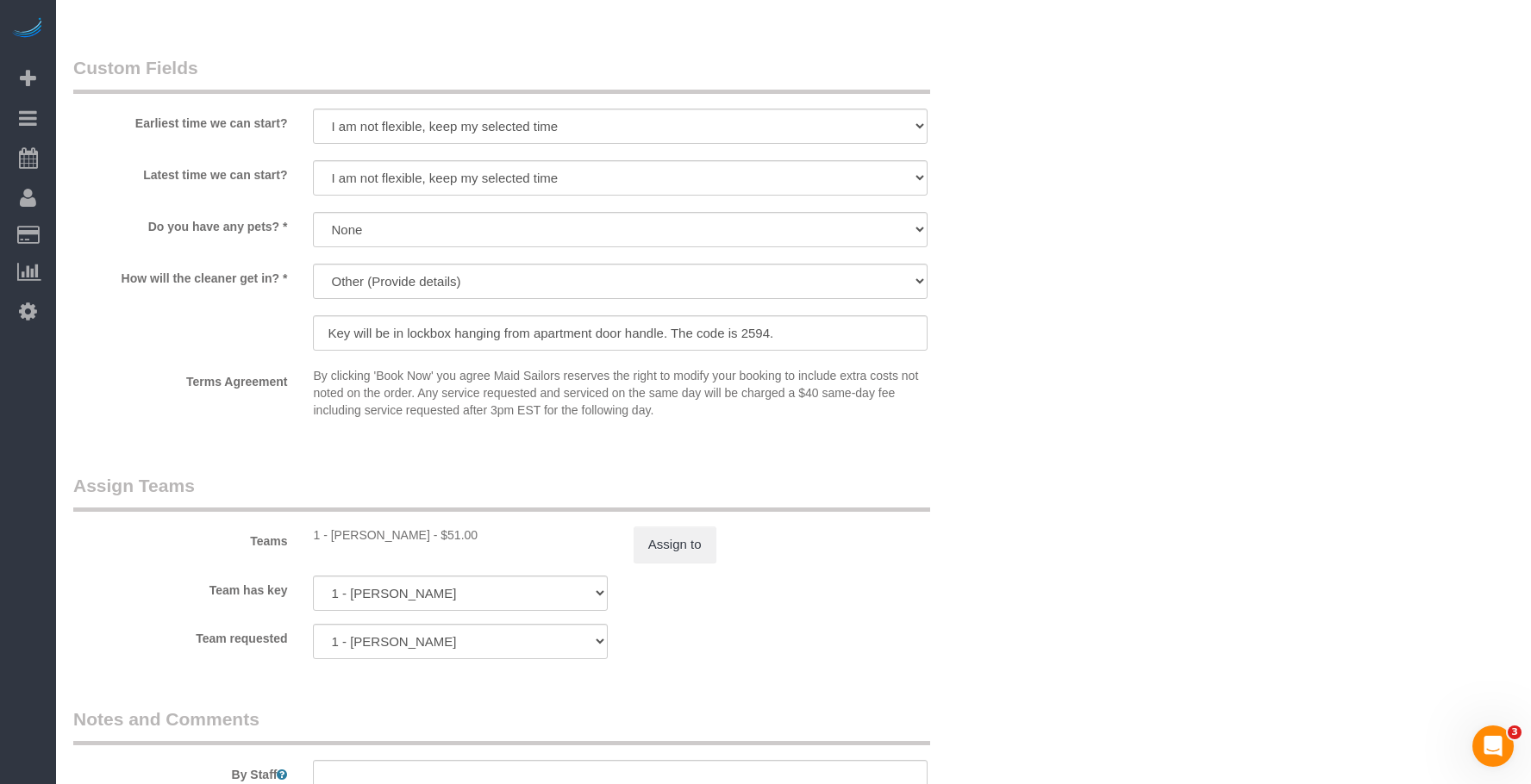
scroll to position [2394, 0]
